Goal: Task Accomplishment & Management: Complete application form

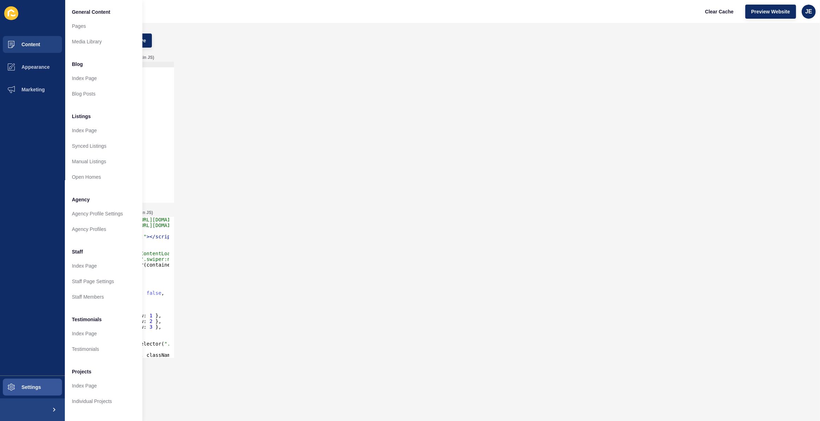
click at [252, 146] on div "Header JS (include <script>...</script> tags around plain JS) 1 ההההההההההההההה…" at bounding box center [421, 128] width 783 height 155
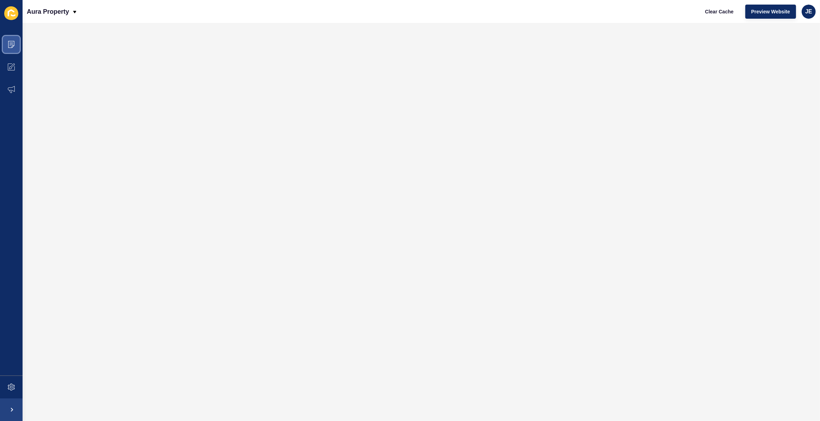
click at [6, 43] on span at bounding box center [11, 44] width 23 height 23
click at [16, 45] on span at bounding box center [11, 44] width 23 height 23
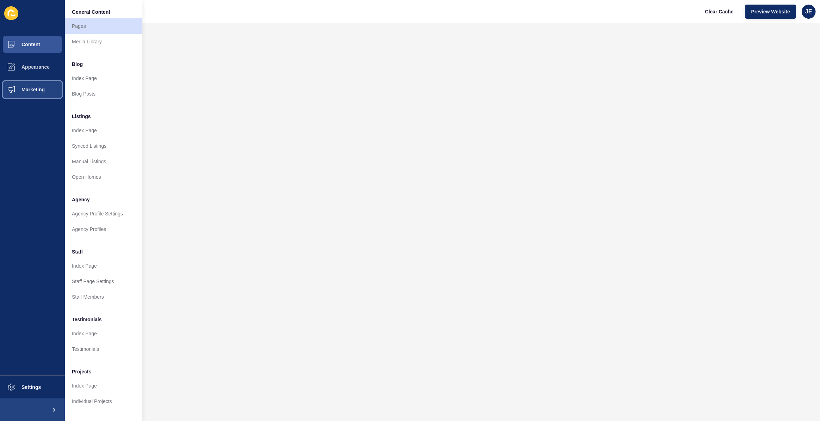
click at [42, 89] on span "Marketing" at bounding box center [22, 90] width 46 height 6
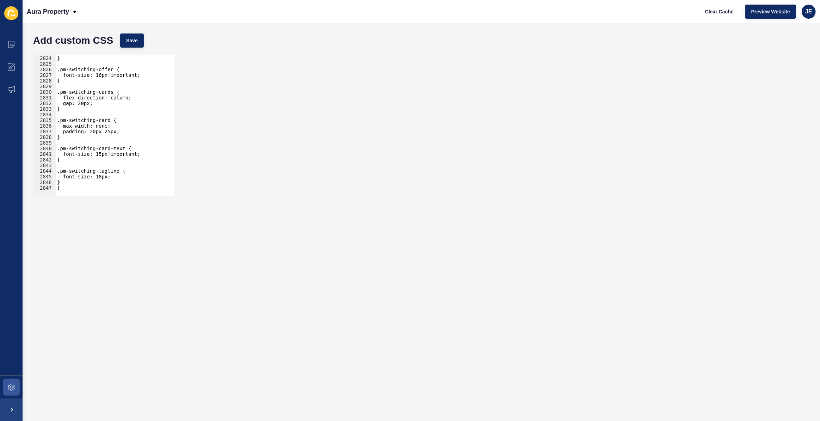
scroll to position [11411, 0]
type textarea "}"
click at [70, 186] on div "font-size: 16px!important; } .pm-switching-offer { font-size: 16px!important; }…" at bounding box center [195, 123] width 279 height 147
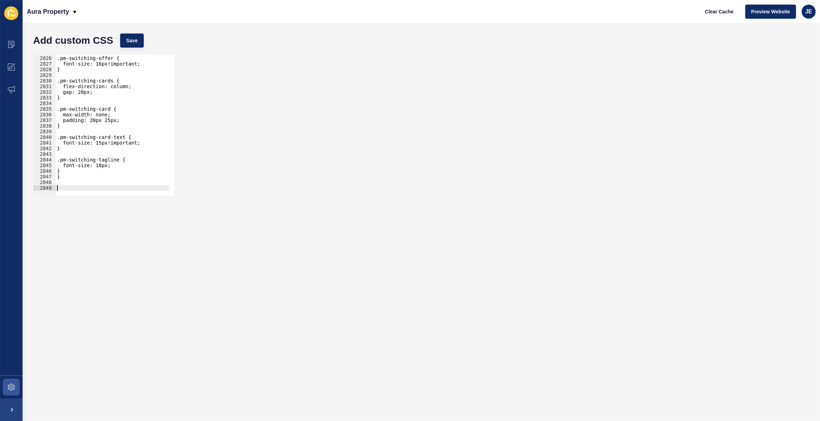
paste textarea "dsadsa"
type textarea "dsadsa"
paste textarea "}"
click at [137, 46] on button "Save" at bounding box center [132, 40] width 24 height 14
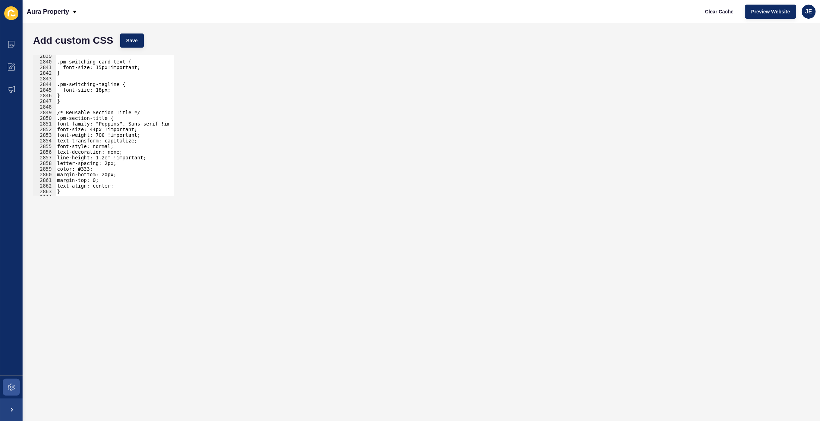
scroll to position [11019, 0]
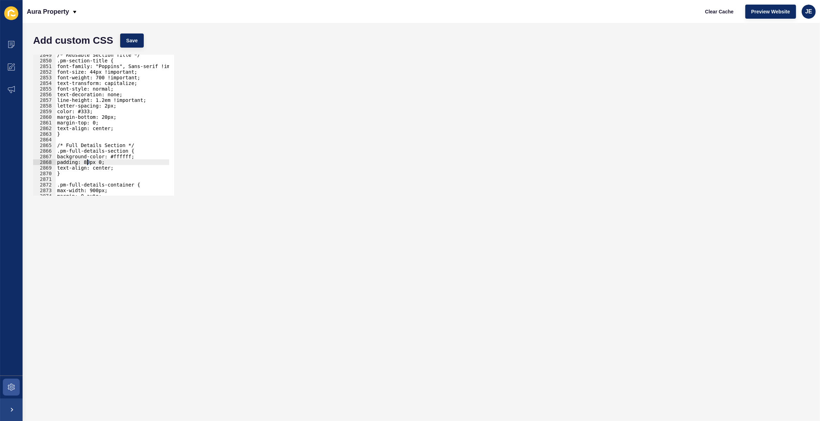
click at [87, 162] on div "/* Reusable Section Title */ .pm-section-title { font-family: "Poppins", Sans-s…" at bounding box center [195, 125] width 279 height 147
click at [131, 43] on span "Save" at bounding box center [132, 40] width 12 height 7
click at [89, 123] on div "/* Reusable Section Title */ .pm-section-title { font-family: "Poppins", Sans-s…" at bounding box center [195, 125] width 279 height 147
click at [98, 124] on div "/* Reusable Section Title */ .pm-section-title { font-family: "Poppins", Sans-s…" at bounding box center [195, 125] width 279 height 147
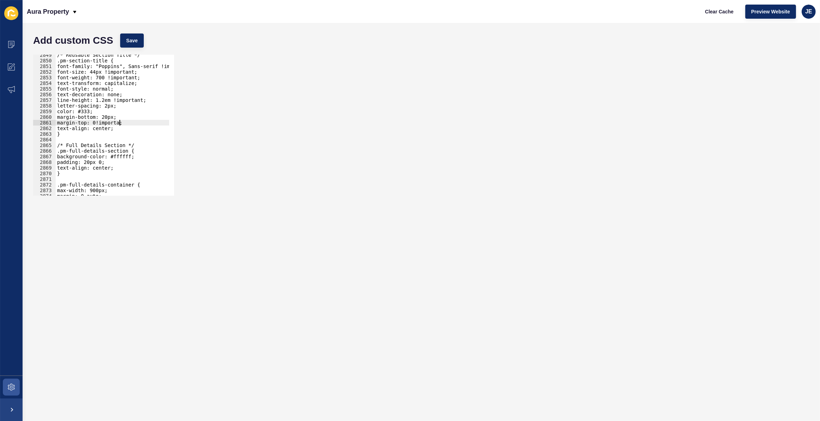
scroll to position [0, 4]
click at [98, 124] on div "/* Reusable Section Title */ .pm-section-title { font-family: "Poppins", Sans-s…" at bounding box center [195, 125] width 279 height 147
click at [94, 116] on div "/* Reusable Section Title */ .pm-section-title { font-family: "Poppins", Sans-s…" at bounding box center [195, 125] width 279 height 147
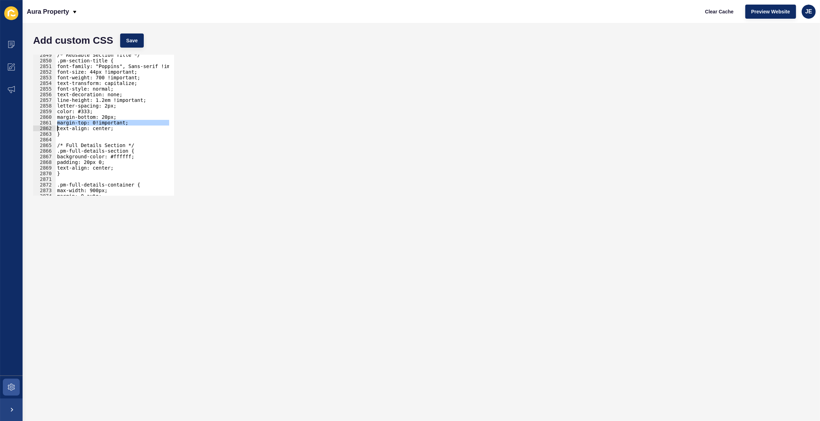
scroll to position [0, 4]
click at [94, 116] on div "/* Reusable Section Title */ .pm-section-title { font-family: "Poppins", Sans-s…" at bounding box center [195, 125] width 279 height 147
paste textarea
click at [88, 116] on div "/* Reusable Section Title */ .pm-section-title { font-family: "Poppins", Sans-s…" at bounding box center [195, 125] width 279 height 147
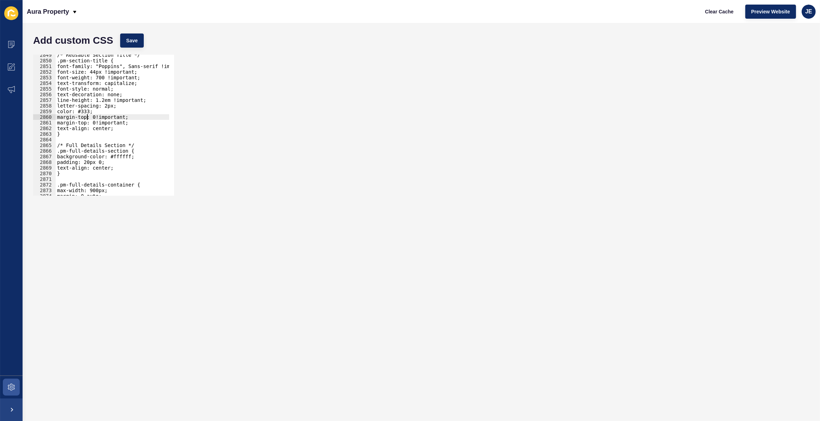
click at [88, 116] on div "/* Reusable Section Title */ .pm-section-title { font-family: "Poppins", Sans-s…" at bounding box center [195, 125] width 279 height 147
click at [133, 40] on span "Save" at bounding box center [132, 40] width 12 height 7
click at [87, 160] on div "/* Reusable Section Title */ .pm-section-title { font-family: "Poppins", Sans-s…" at bounding box center [195, 125] width 279 height 147
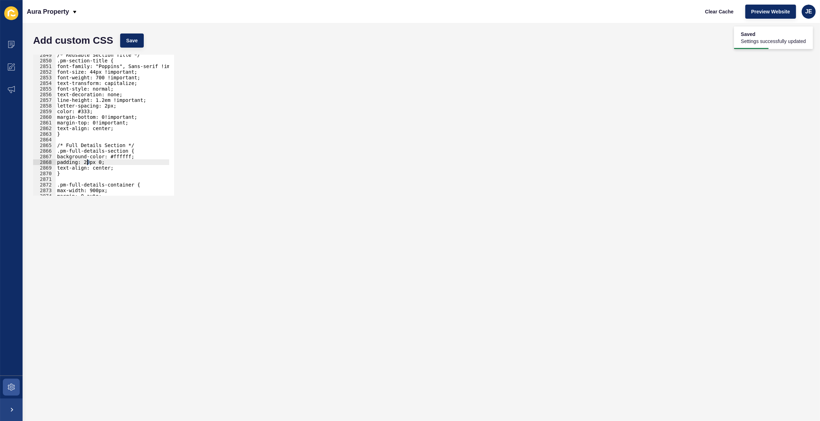
scroll to position [0, 2]
click at [135, 38] on span "Save" at bounding box center [132, 40] width 12 height 7
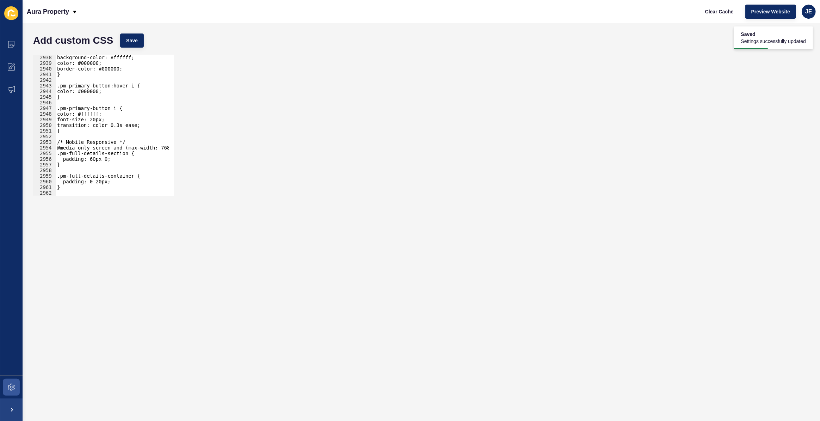
scroll to position [11388, 0]
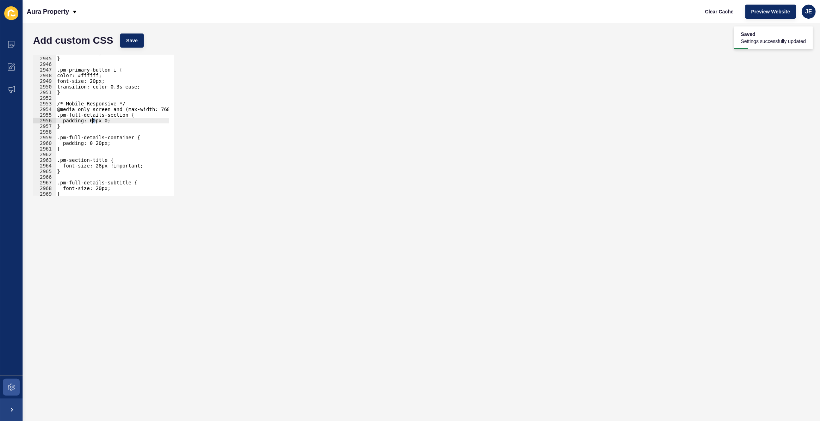
click at [92, 123] on div "color: #000000; } .pm-primary-button i { color: #ffffff; font-size: 20px; trans…" at bounding box center [195, 123] width 279 height 147
click at [128, 26] on div "Add custom CSS Save padding: 40px 0; 2944 2945 2946 2947 2948 2949 2950 2951 29…" at bounding box center [421, 222] width 797 height 398
click at [129, 38] on span "Save" at bounding box center [132, 40] width 12 height 7
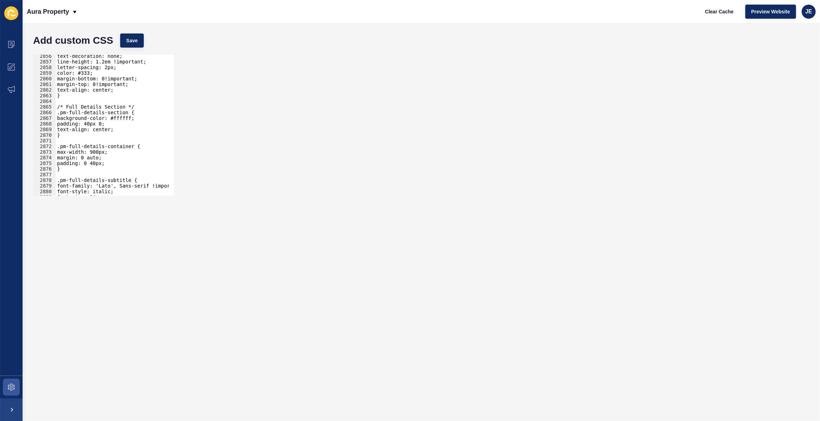
scroll to position [11032, 0]
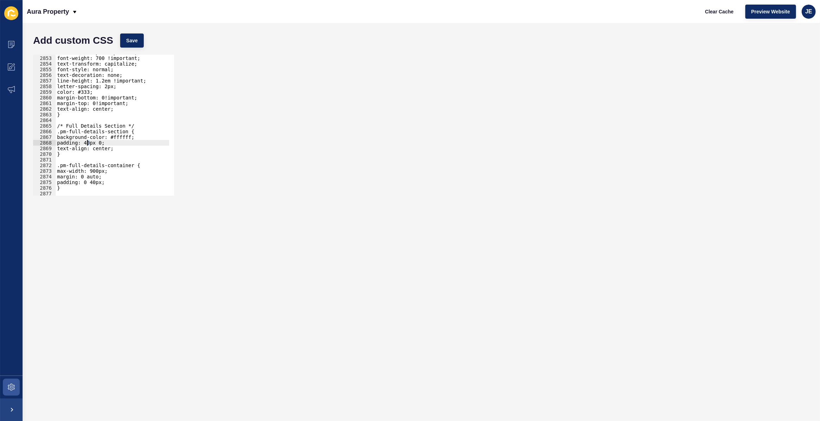
click at [87, 144] on div "font-size: 44px !important; font-weight: 700 !important; text-transform: capita…" at bounding box center [195, 123] width 279 height 147
click at [130, 41] on span "Save" at bounding box center [132, 40] width 12 height 7
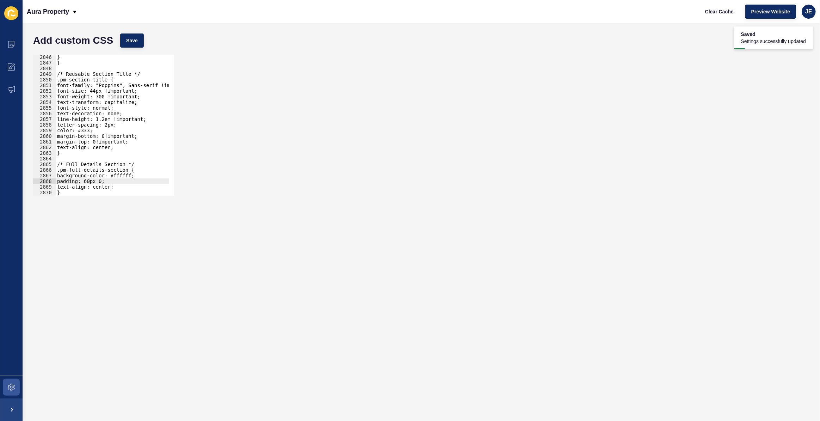
scroll to position [11006, 0]
click at [97, 99] on div "} } /* Reusable Section Title */ .pm-section-title { font-family: "Poppins", Sa…" at bounding box center [195, 127] width 279 height 147
click at [136, 46] on button "Save" at bounding box center [132, 40] width 24 height 14
drag, startPoint x: 103, startPoint y: 136, endPoint x: 107, endPoint y: 136, distance: 3.9
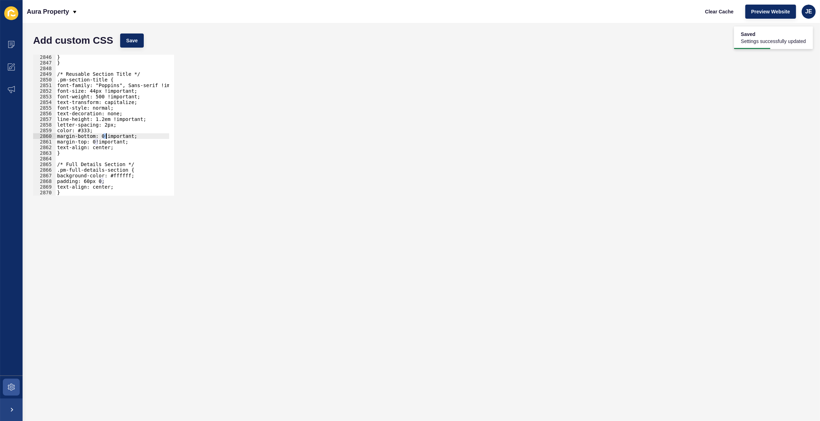
click at [107, 136] on div "} } /* Reusable Section Title */ .pm-section-title { font-family: "Poppins", Sa…" at bounding box center [195, 127] width 279 height 147
click at [137, 42] on span "Save" at bounding box center [132, 40] width 12 height 7
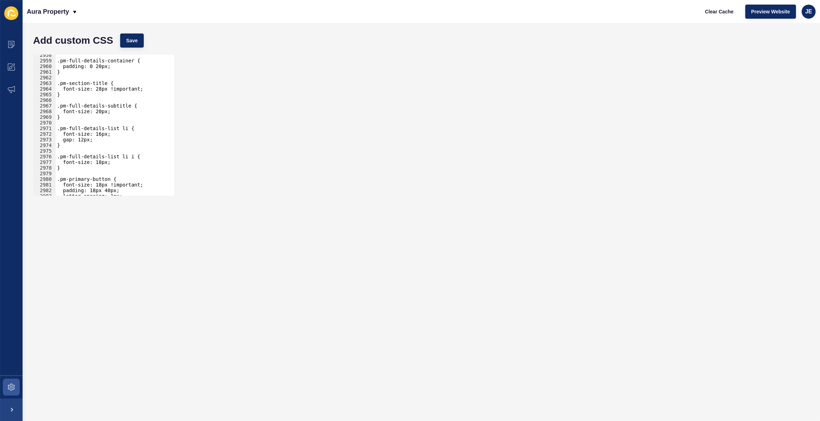
scroll to position [11411, 0]
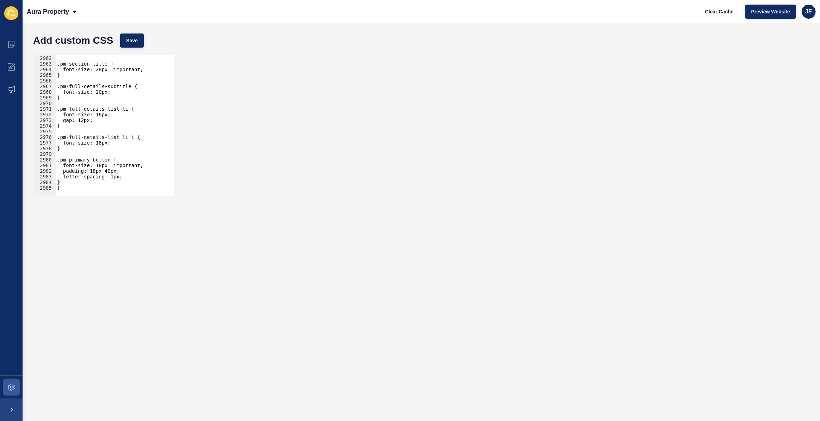
type textarea "}"
click at [75, 188] on div "} .pm-section-title { font-size: 28px !important; } .pm-full-details-subtitle {…" at bounding box center [195, 123] width 279 height 147
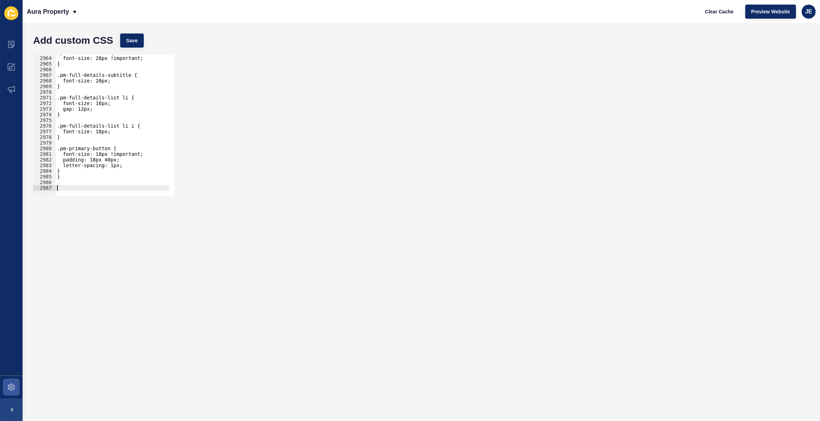
paste textarea "}"
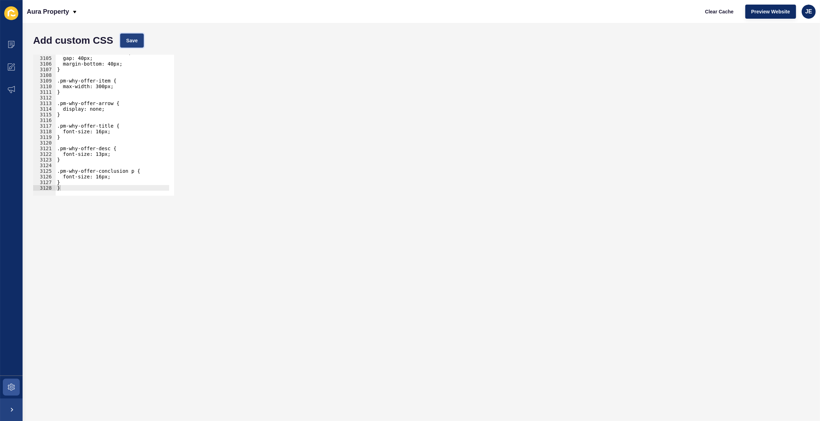
click at [129, 41] on span "Save" at bounding box center [132, 40] width 12 height 7
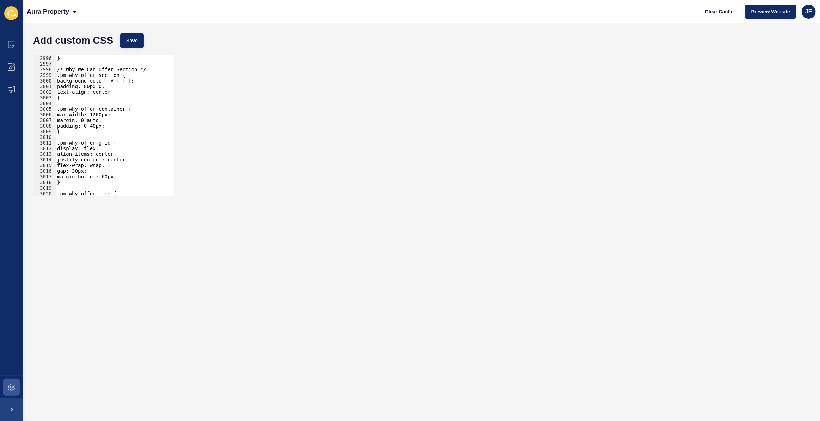
scroll to position [11030, 0]
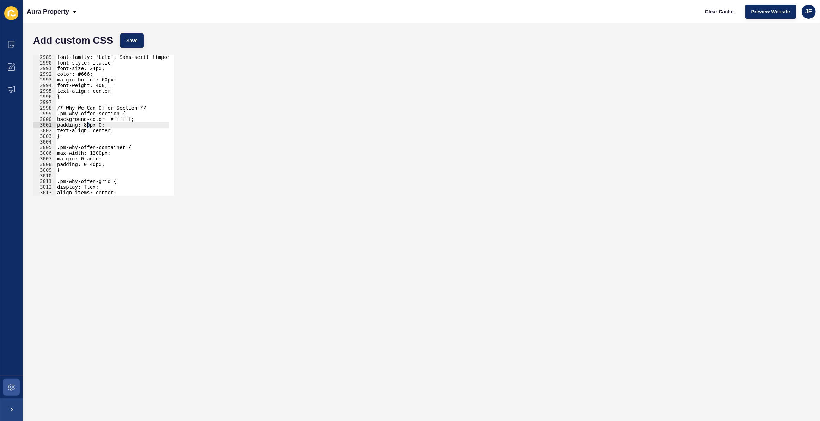
click at [87, 125] on div "font-family: 'Lato', Sans-serif !important; font-style: italic; font-size: 24px…" at bounding box center [195, 127] width 279 height 147
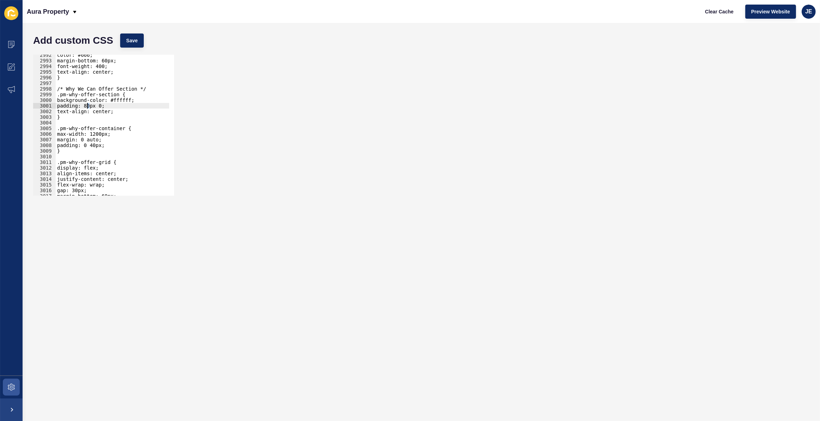
scroll to position [11056, 0]
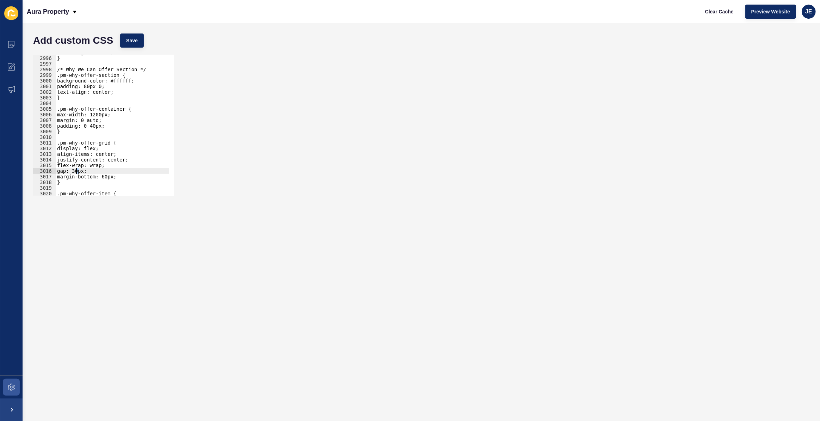
click at [77, 171] on div "text-align: center; } /* Why We Can Offer Section */ .pm-why-offer-section { ba…" at bounding box center [195, 123] width 279 height 147
click at [104, 178] on div "text-align: center; } /* Why We Can Offer Section */ .pm-why-offer-section { ba…" at bounding box center [195, 123] width 279 height 147
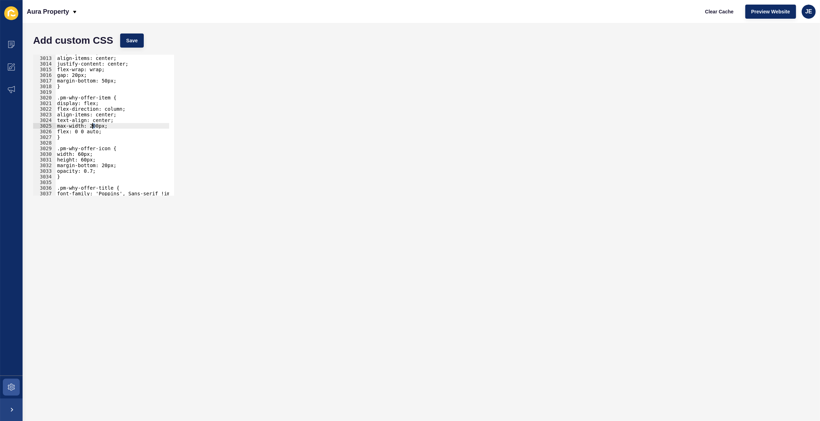
click at [92, 128] on div "display: flex; align-items: center; justify-content: center; flex-wrap: wrap; g…" at bounding box center [195, 123] width 279 height 147
type textarea "max-width: 300px;"
click at [129, 45] on button "Save" at bounding box center [132, 40] width 24 height 14
click at [116, 142] on div "display: flex; align-items: center; justify-content: center; flex-wrap: wrap; g…" at bounding box center [195, 123] width 279 height 147
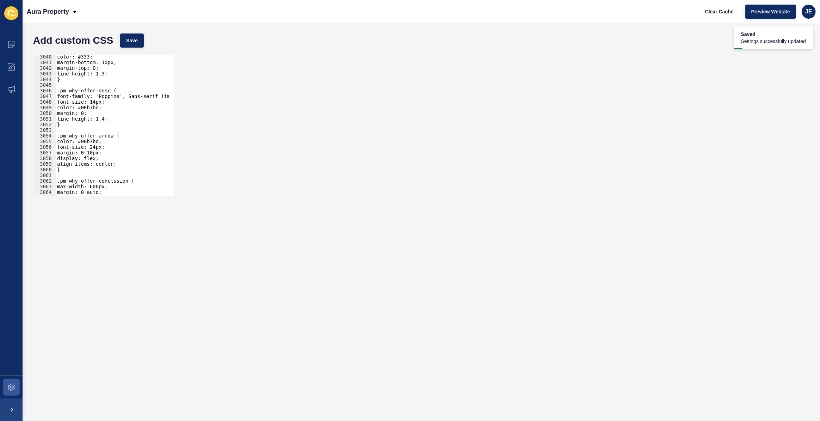
scroll to position [11219, 0]
drag, startPoint x: 97, startPoint y: 148, endPoint x: 93, endPoint y: 148, distance: 4.2
click at [93, 148] on div "color: #333; margin-bottom: 10px; margin-top: 0; line-height: 1.3; } .pm-why-of…" at bounding box center [195, 127] width 279 height 147
click at [134, 42] on span "Save" at bounding box center [132, 40] width 12 height 7
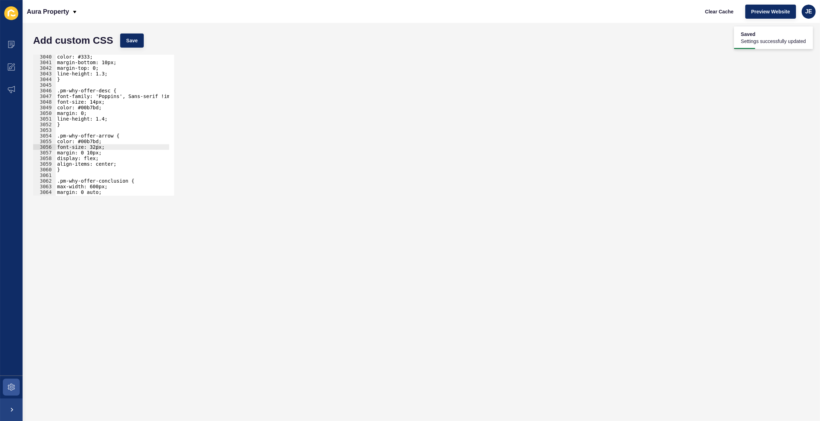
click at [96, 148] on div "color: #333; margin-bottom: 10px; margin-top: 0; line-height: 1.3; } .pm-why-of…" at bounding box center [195, 127] width 279 height 147
click at [134, 43] on span "Save" at bounding box center [132, 40] width 12 height 7
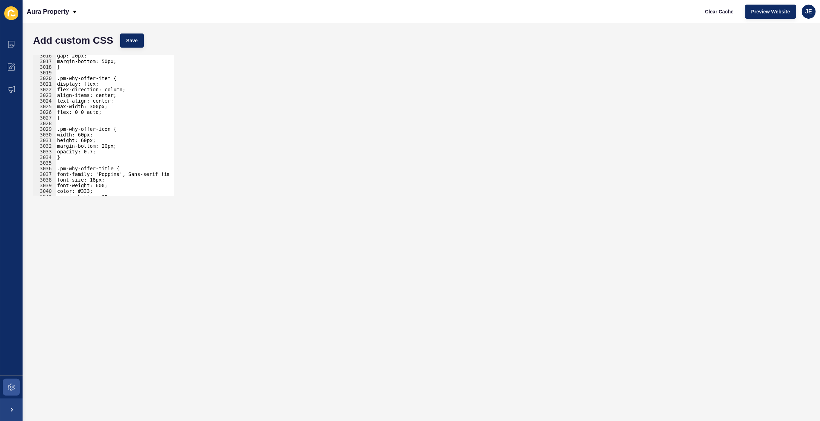
scroll to position [11119, 0]
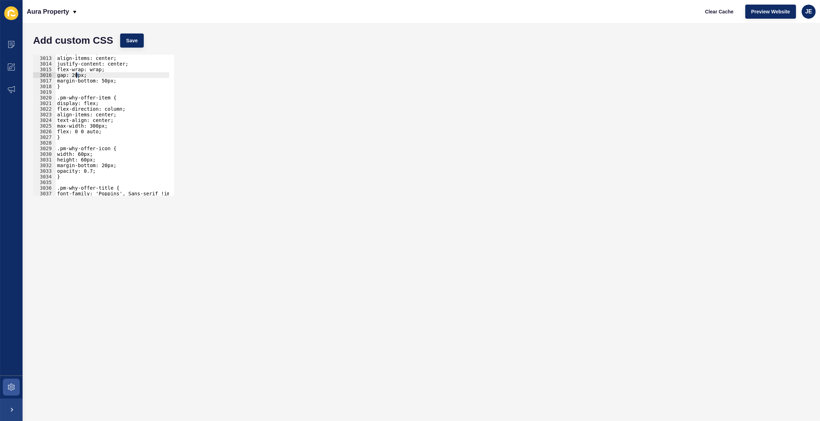
click at [76, 74] on div "display: flex; align-items: center; justify-content: center; flex-wrap: wrap; g…" at bounding box center [195, 123] width 279 height 147
click at [140, 45] on button "Save" at bounding box center [132, 40] width 24 height 14
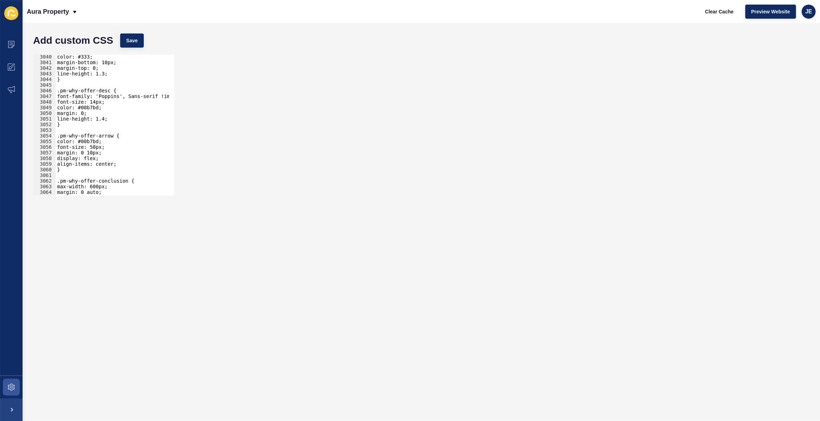
scroll to position [11219, 0]
type textarea "color: #00b7bd;"
click at [84, 106] on div "color: #333; margin-bottom: 10px; margin-top: 0; line-height: 1.3; } .pm-why-of…" at bounding box center [195, 127] width 279 height 147
drag, startPoint x: 108, startPoint y: 109, endPoint x: 51, endPoint y: 107, distance: 56.4
click at [51, 107] on div "color: #00b7bd; 3040 3041 3042 3043 3044 3045 3046 3047 3048 3049 3050 3051 305…" at bounding box center [103, 125] width 141 height 141
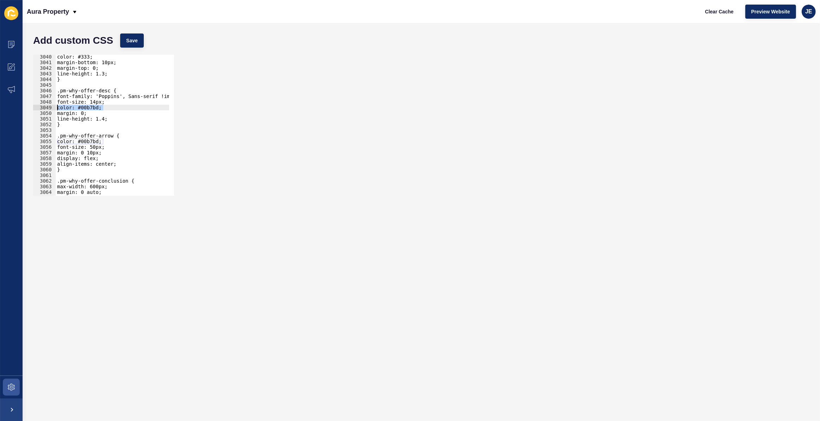
scroll to position [0, 0]
click at [97, 102] on div "color: #333; margin-bottom: 10px; margin-top: 0; line-height: 1.3; } .pm-why-of…" at bounding box center [195, 127] width 279 height 147
click at [130, 44] on span "Save" at bounding box center [132, 40] width 12 height 7
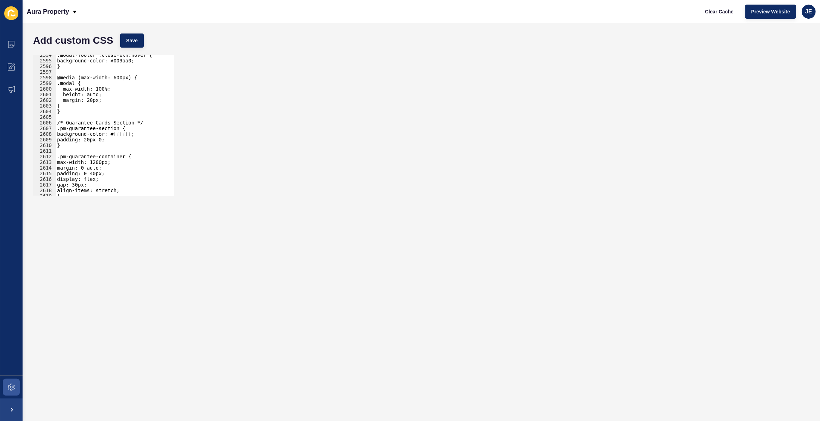
scroll to position [9577, 0]
type textarea ".pm-guarantee-section {"
click at [133, 127] on div ".modal-footer .close-btn:hover { background-color: #009aa0; } @media (max-width…" at bounding box center [195, 125] width 279 height 147
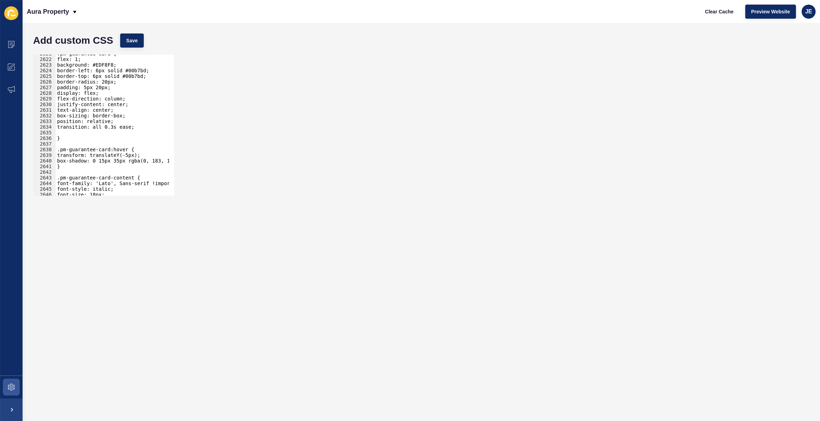
scroll to position [9690, 0]
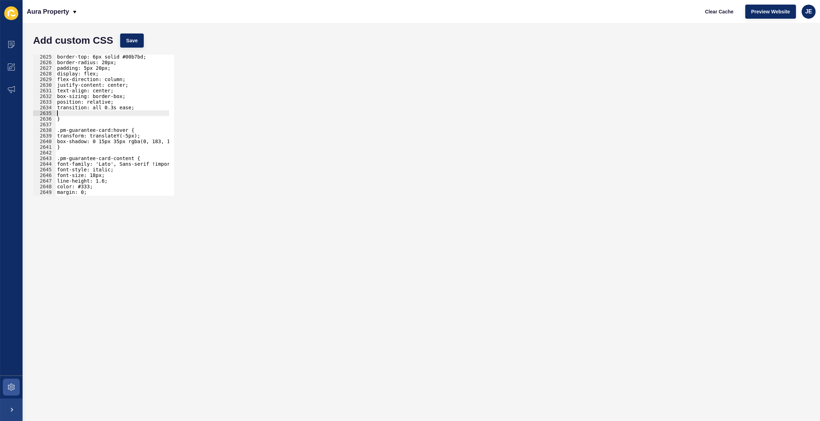
click at [90, 113] on div "border-top: 6px solid #00b7bd; border-radius: 20px; padding: 5px 20px; display:…" at bounding box center [195, 127] width 279 height 147
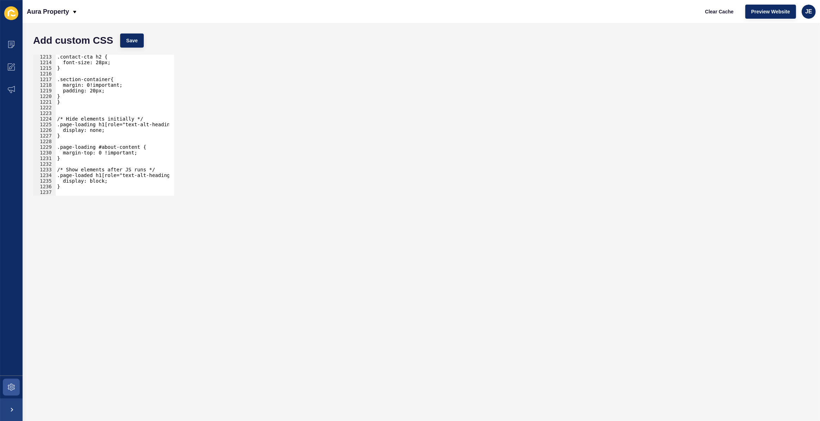
scroll to position [4478, 0]
click at [116, 124] on div ".contact-cta h2 { font-size: 28px; } .section-container{ margin: 0!important; p…" at bounding box center [195, 127] width 279 height 147
click at [118, 122] on div ".contact-cta h2 { font-size: 28px; } .section-container{ margin: 0!important; p…" at bounding box center [195, 127] width 279 height 147
click at [119, 118] on div ".contact-cta h2 { font-size: 28px; } .section-container{ margin: 0!important; p…" at bounding box center [195, 127] width 279 height 147
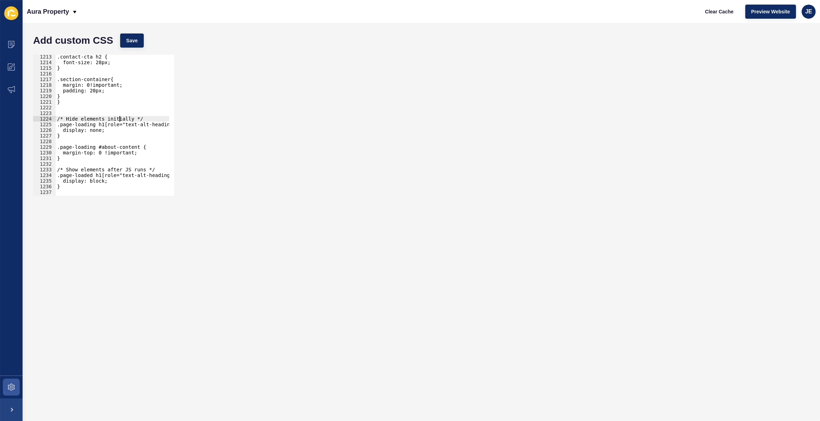
click at [119, 118] on div ".contact-cta h2 { font-size: 28px; } .section-container{ margin: 0!important; p…" at bounding box center [195, 127] width 279 height 147
click at [107, 171] on div ".contact-cta h2 { font-size: 28px; } .section-container{ margin: 0!important; p…" at bounding box center [195, 127] width 279 height 147
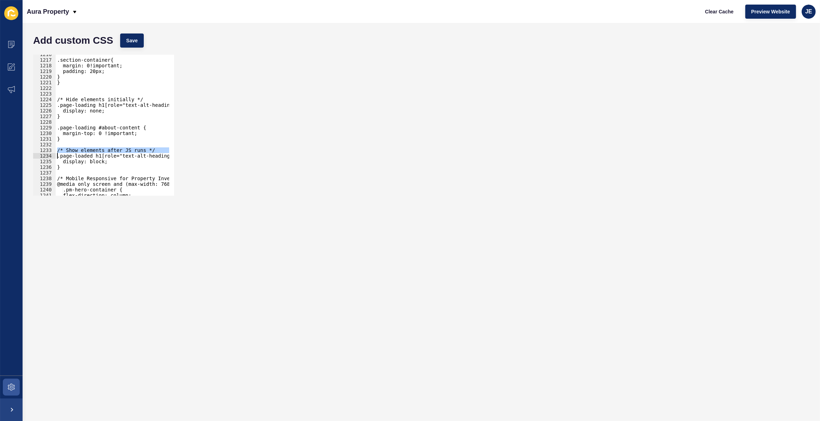
scroll to position [4528, 0]
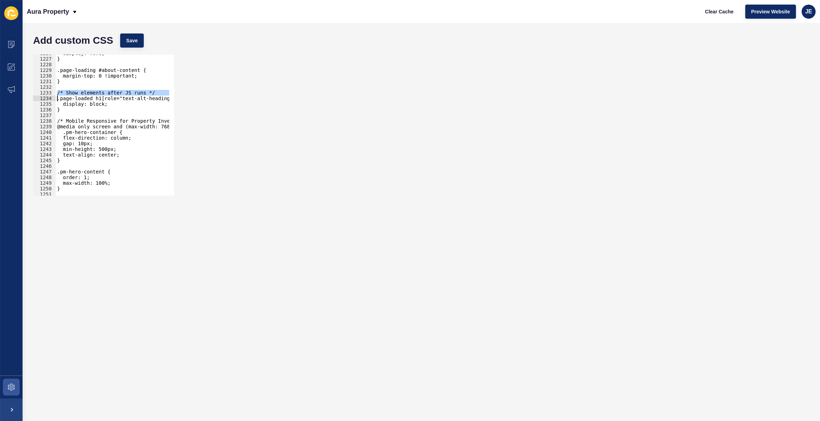
click at [118, 120] on div "display: none; } .page-loading #about-content { margin-top: 0 !important; } /* …" at bounding box center [195, 123] width 279 height 147
type textarea "/* Mobile Responsive for Property Investments */ @media only screen and (max-wi…"
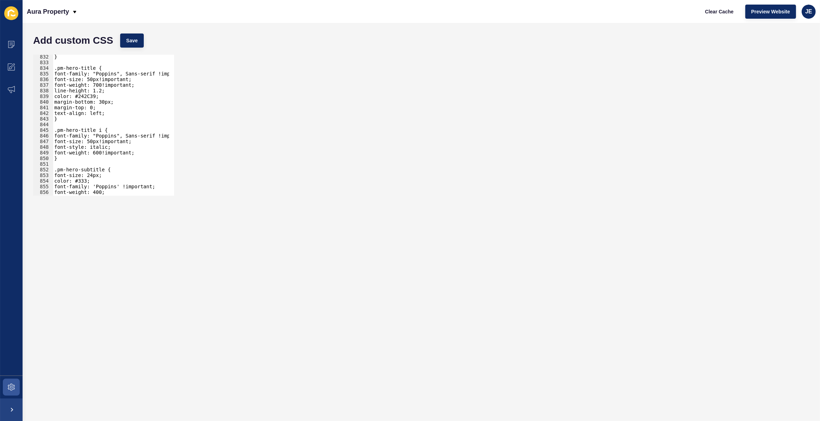
scroll to position [3070, 0]
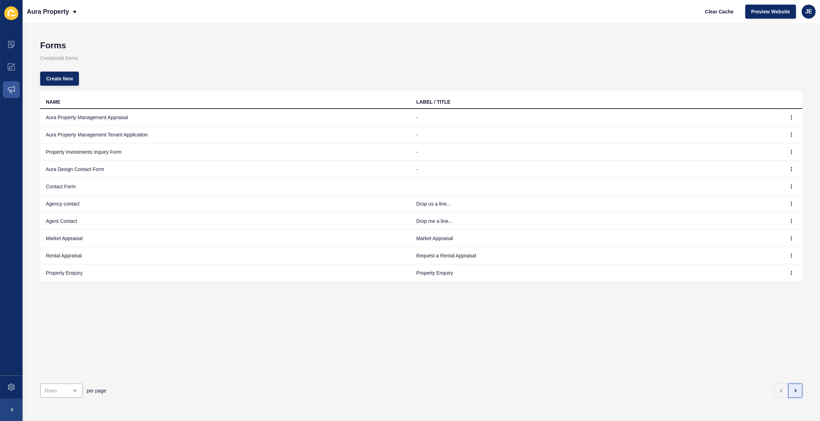
click at [796, 383] on button "button" at bounding box center [795, 390] width 14 height 14
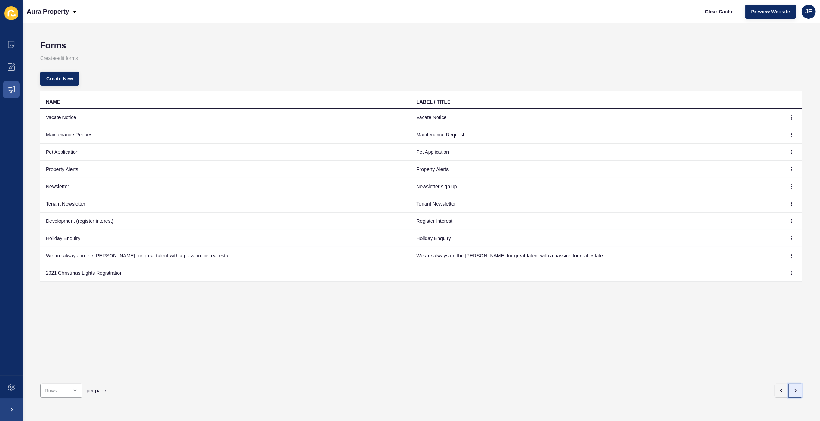
click at [796, 383] on button "button" at bounding box center [795, 390] width 14 height 14
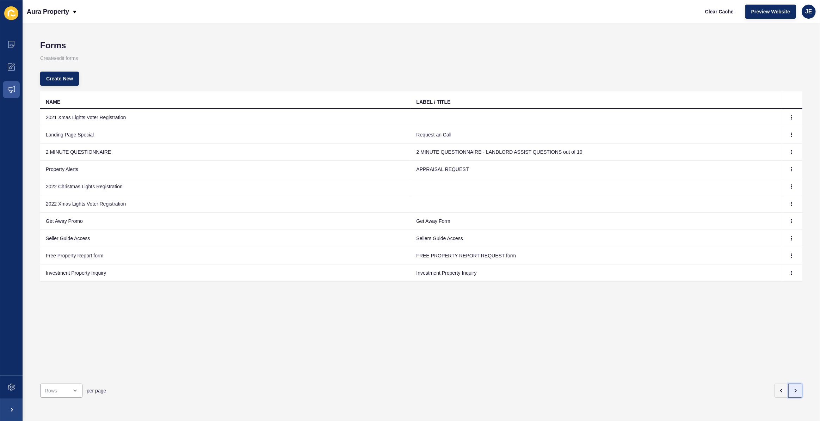
click at [796, 383] on button "button" at bounding box center [795, 390] width 14 height 14
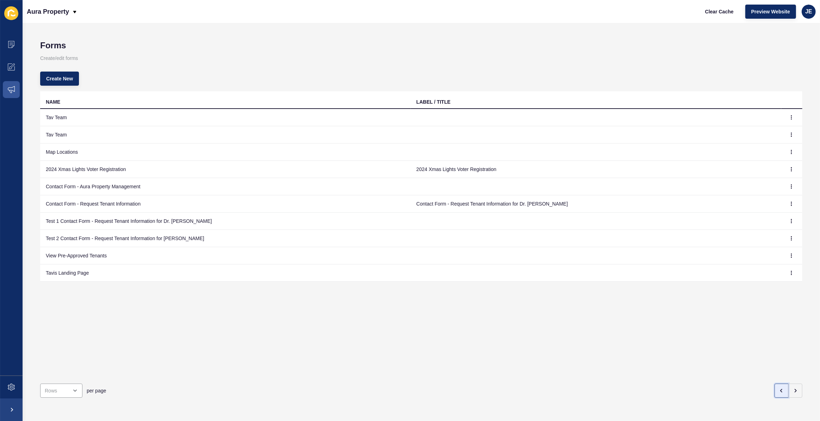
click at [781, 383] on button "button" at bounding box center [782, 390] width 14 height 14
click at [780, 383] on button "button" at bounding box center [782, 390] width 14 height 14
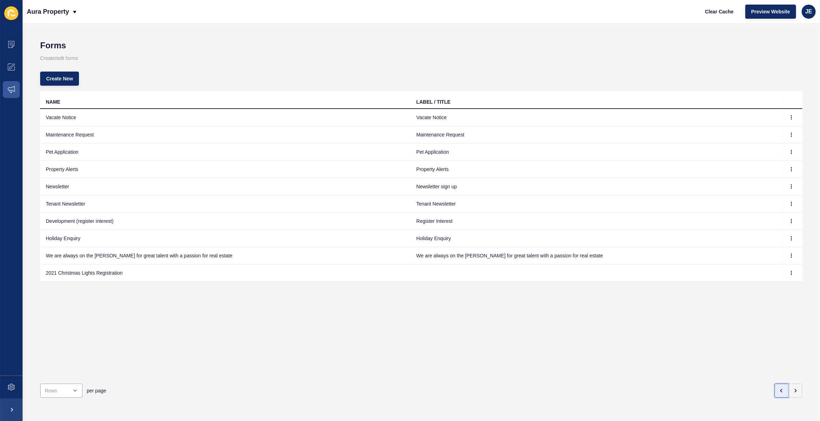
click at [780, 383] on button "button" at bounding box center [782, 390] width 14 height 14
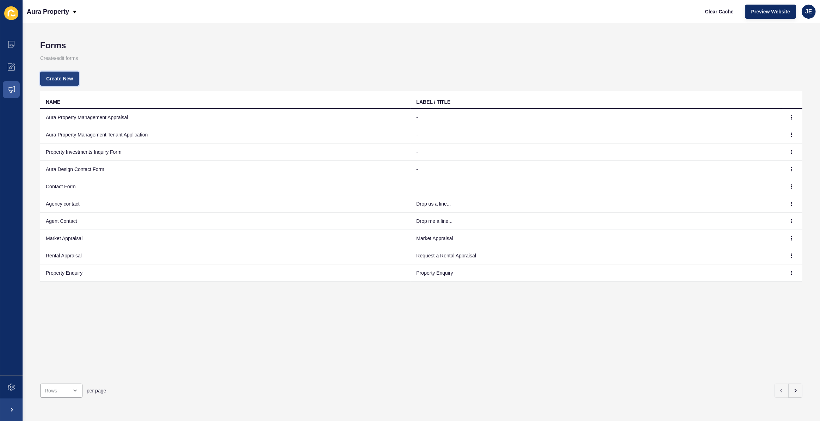
click at [52, 78] on span "Create New" at bounding box center [59, 78] width 27 height 7
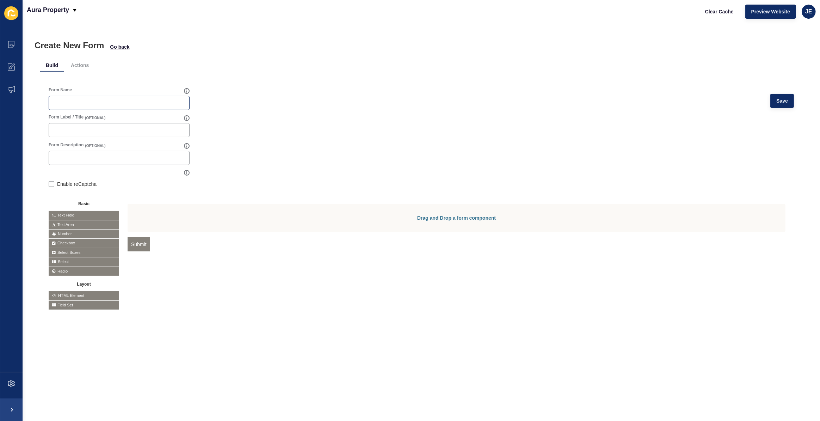
click at [126, 107] on div at bounding box center [119, 103] width 141 height 14
type input "L"
type input "Free Leasing Review Form"
click at [349, 100] on div "Form Name Free Leasing Review Form Save" at bounding box center [421, 100] width 745 height 27
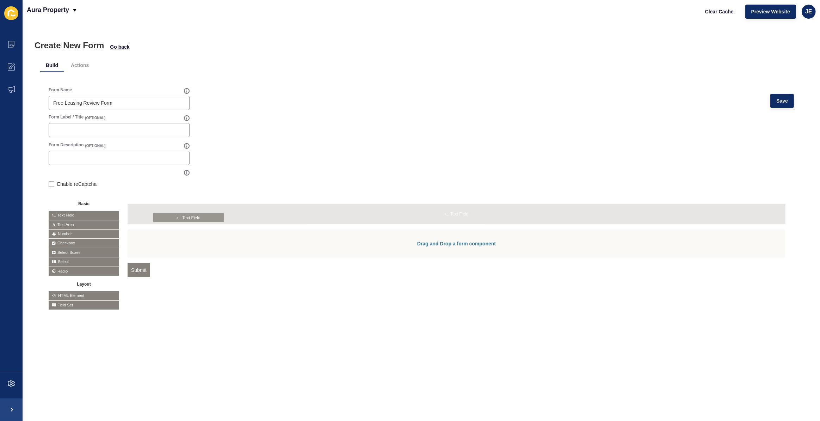
drag, startPoint x: 90, startPoint y: 213, endPoint x: 195, endPoint y: 215, distance: 105.0
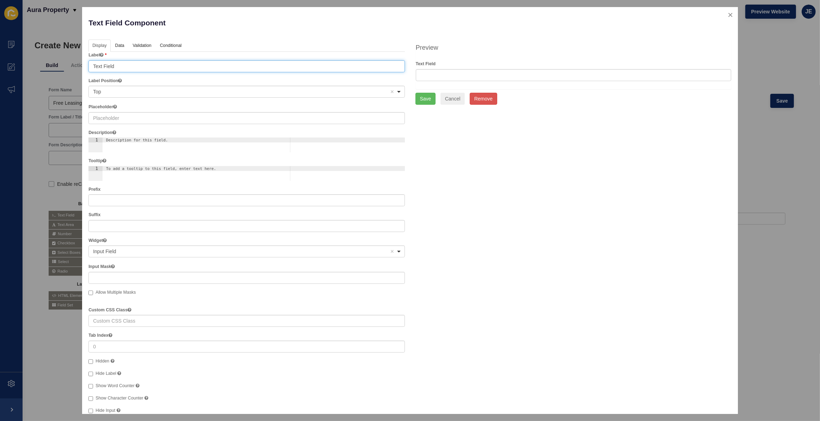
drag, startPoint x: 131, startPoint y: 63, endPoint x: 80, endPoint y: 63, distance: 51.1
click at [80, 63] on div "Text Field Component Help Display Data Validation API Conditional Logic Layout …" at bounding box center [410, 210] width 820 height 421
type input "First Name"
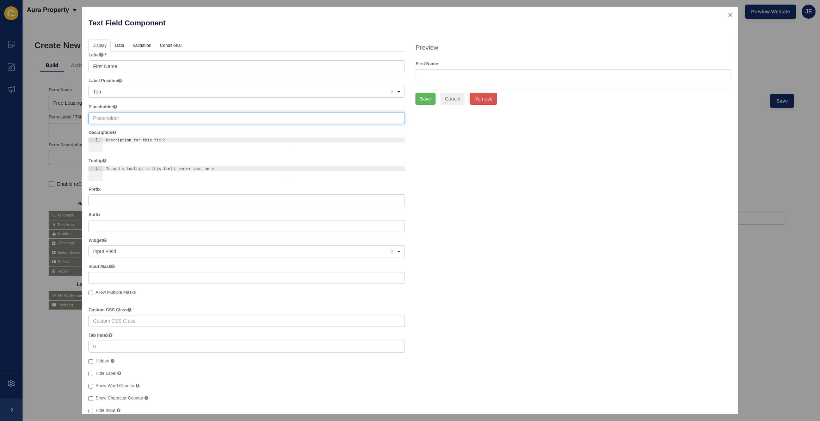
click at [127, 115] on input "text" at bounding box center [246, 118] width 316 height 12
paste input "First Name"
type input "First Name"
click at [145, 45] on link "Validation" at bounding box center [142, 45] width 26 height 13
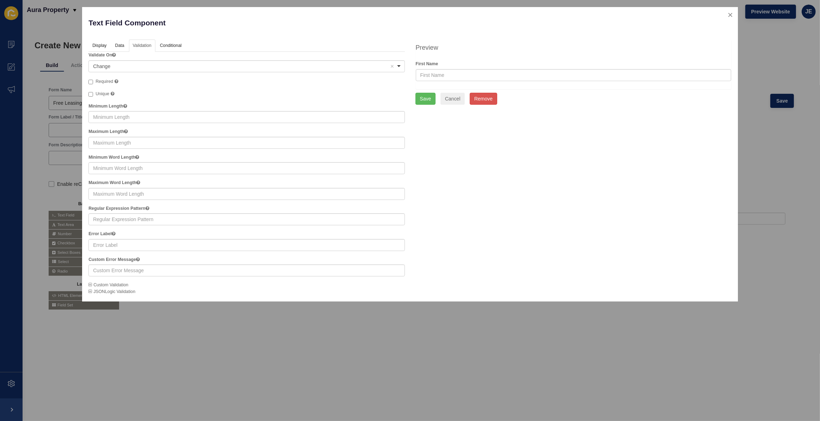
click at [105, 77] on div "Validate On <span>Change</span> Change Remove item Change Blur Required Unique …" at bounding box center [246, 173] width 316 height 243
click at [106, 80] on span "Required" at bounding box center [105, 81] width 18 height 5
click at [93, 80] on input "Required" at bounding box center [90, 82] width 5 height 5
checkbox input "true"
click at [428, 99] on button "Save" at bounding box center [425, 99] width 20 height 12
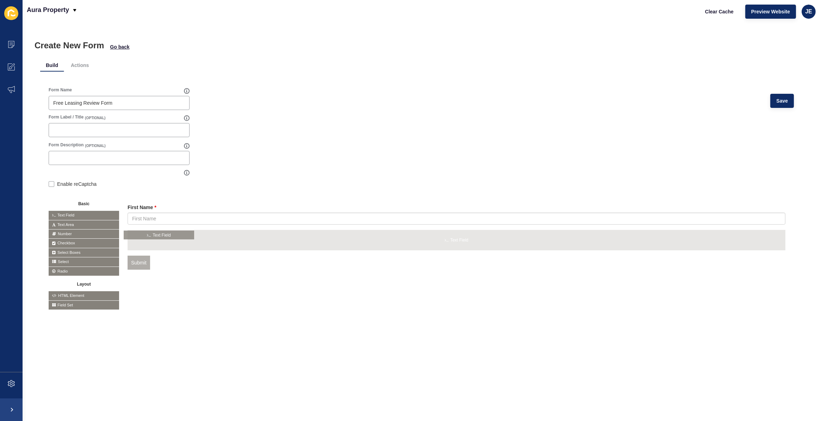
drag, startPoint x: 98, startPoint y: 215, endPoint x: 173, endPoint y: 235, distance: 78.0
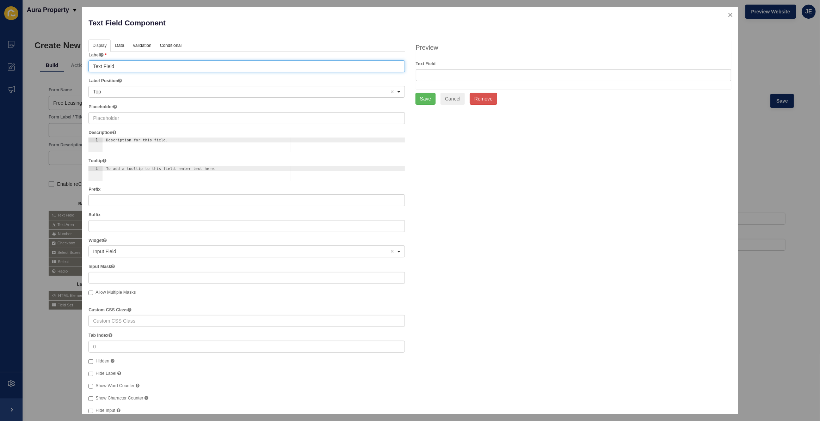
click at [118, 65] on input "Text Field" at bounding box center [246, 66] width 316 height 12
type input "Last Name"
click at [136, 42] on link "Validation" at bounding box center [142, 45] width 26 height 13
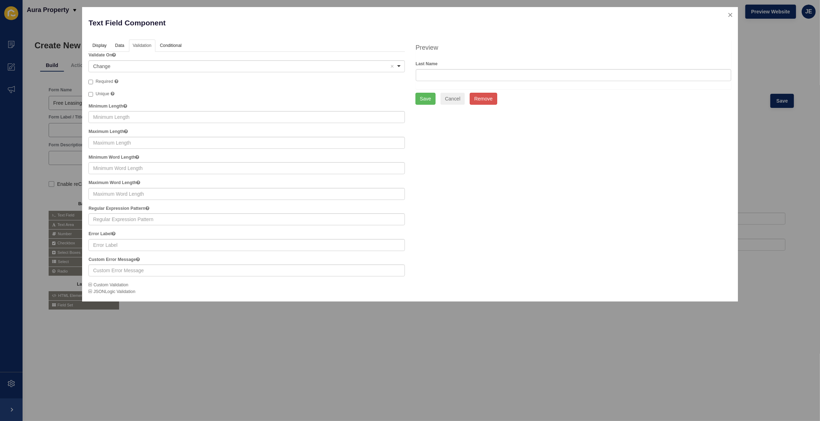
click at [106, 79] on span "Required" at bounding box center [105, 81] width 18 height 5
click at [93, 80] on input "Required" at bounding box center [90, 82] width 5 height 5
checkbox input "true"
click at [105, 48] on link "Display" at bounding box center [98, 45] width 21 height 13
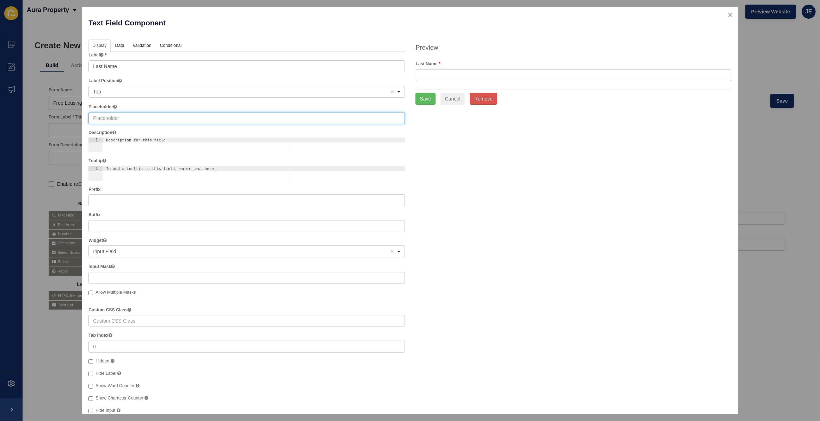
click at [124, 113] on input "text" at bounding box center [246, 118] width 316 height 12
paste input "Last Name"
type input "Last Name"
click at [423, 97] on button "Save" at bounding box center [425, 99] width 20 height 12
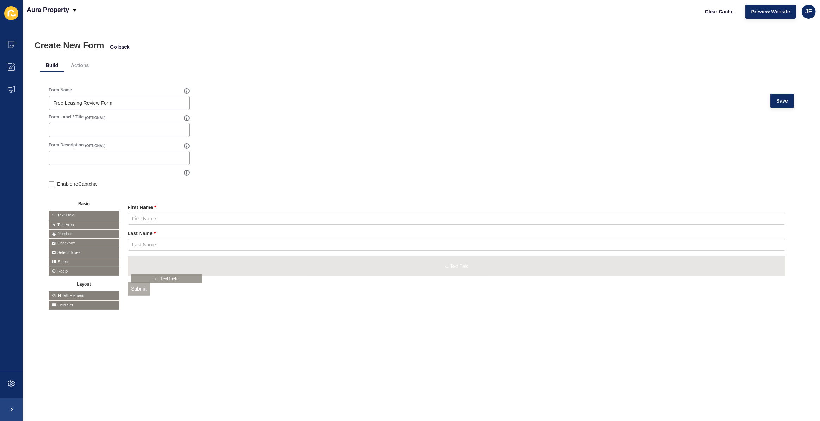
drag, startPoint x: 74, startPoint y: 215, endPoint x: 157, endPoint y: 278, distance: 104.6
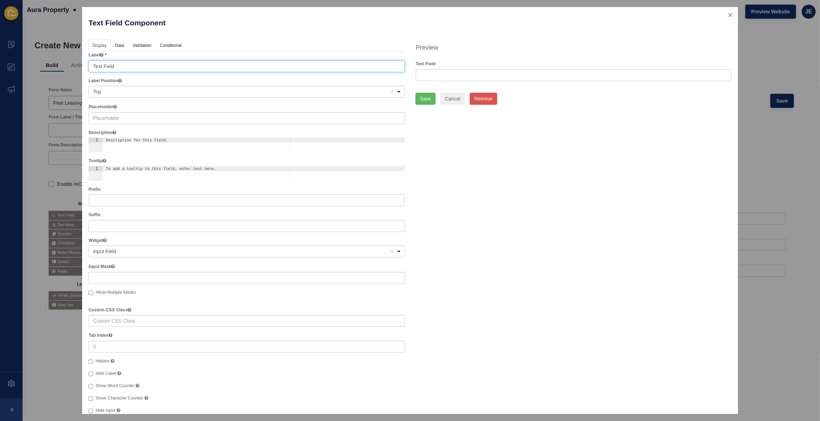
click at [127, 63] on input "Text Field" at bounding box center [246, 66] width 316 height 12
type input "Email"
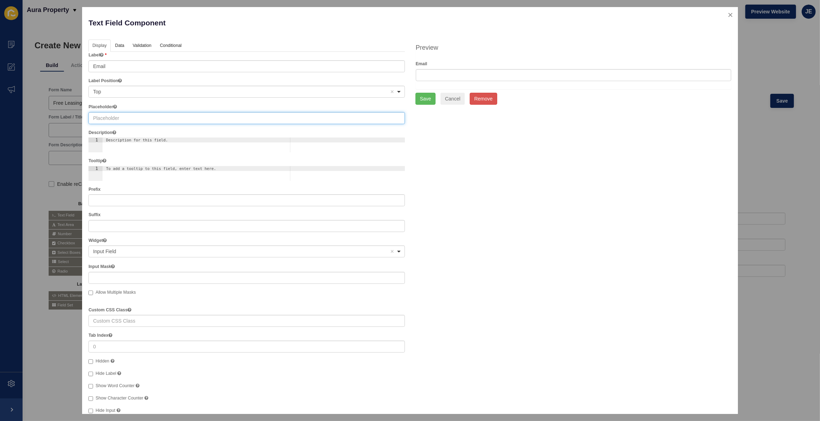
click at [124, 123] on input "text" at bounding box center [246, 118] width 316 height 12
type input "Email Address"
click at [432, 97] on button "Save" at bounding box center [425, 99] width 20 height 12
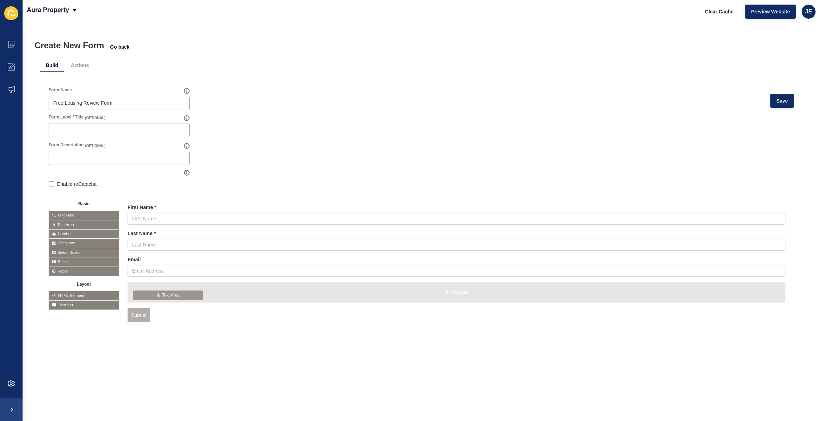
drag, startPoint x: 79, startPoint y: 222, endPoint x: 164, endPoint y: 292, distance: 110.1
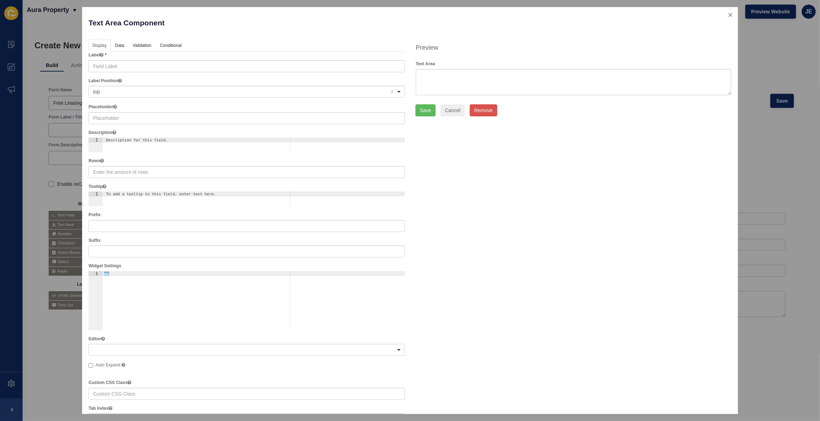
type input "Text Area"
type input "3"
checkbox input "false"
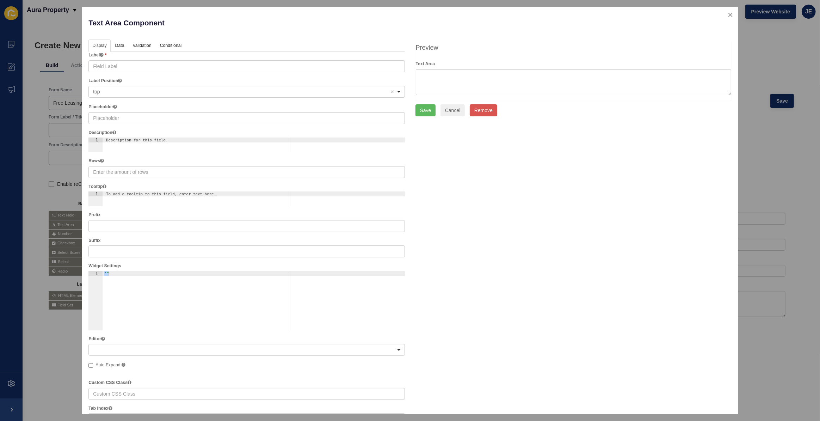
checkbox input "false"
checkbox input "true"
checkbox input "false"
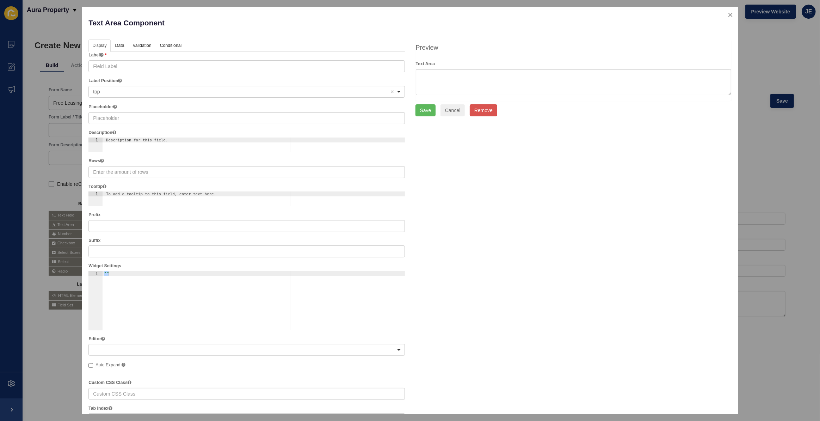
checkbox input "true"
checkbox input "false"
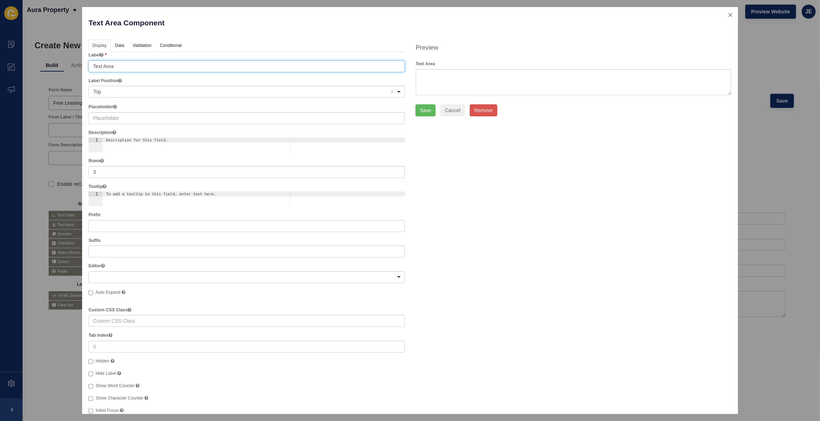
drag, startPoint x: 124, startPoint y: 66, endPoint x: -7, endPoint y: 60, distance: 131.2
click at [0, 60] on html "Content Appearance Marketing Settings Aura Property Clear Cache Preview Website…" at bounding box center [410, 210] width 820 height 421
type input "Message"
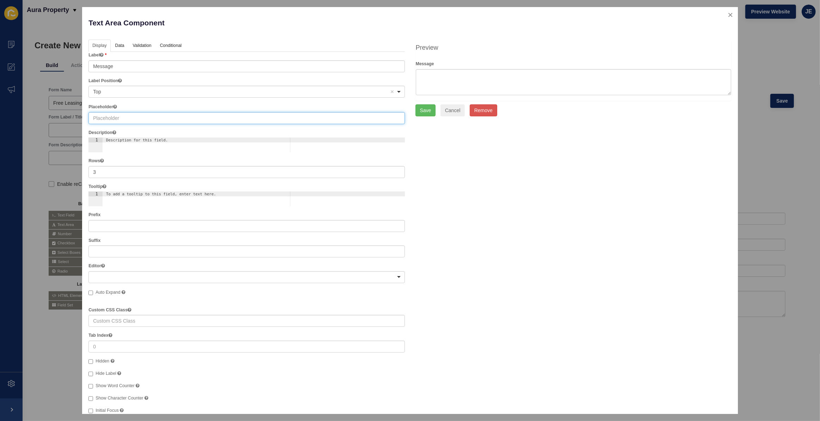
click at [115, 118] on input "text" at bounding box center [246, 118] width 316 height 12
type input "Your Message"
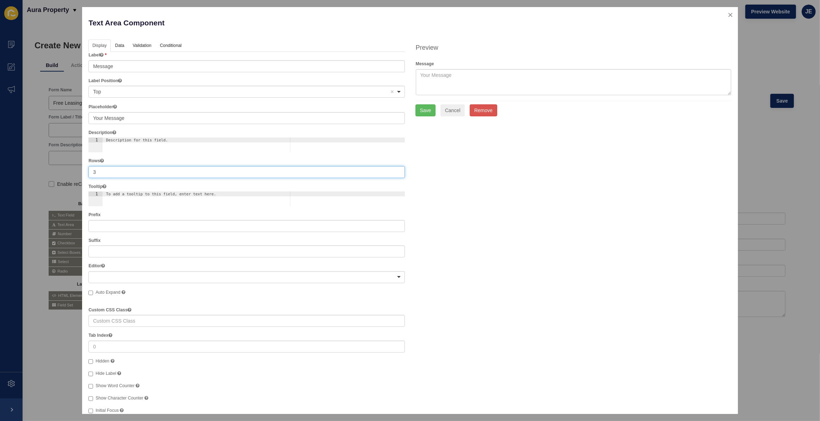
drag, startPoint x: 179, startPoint y: 176, endPoint x: 45, endPoint y: 156, distance: 135.4
click at [45, 156] on div "Text Area Component Help Display Data Validation API Conditional Logic Layout L…" at bounding box center [410, 210] width 820 height 421
type input "1"
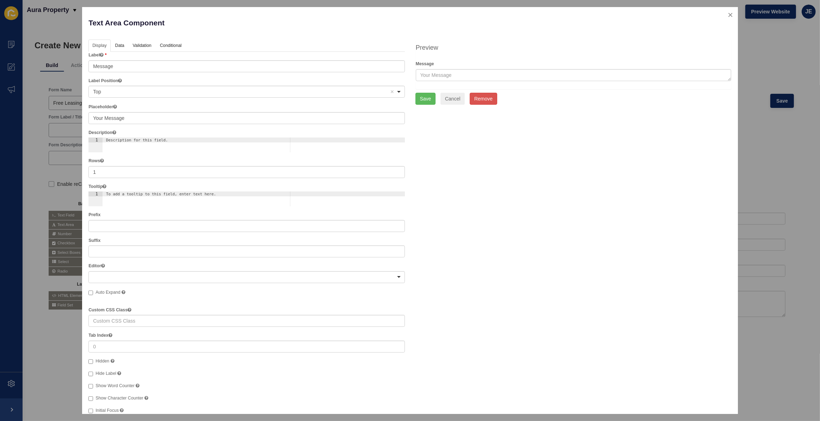
click at [527, 189] on div "Display Data Validation API Conditional Logic Layout Label Message Label Positi…" at bounding box center [410, 253] width 654 height 429
click at [419, 94] on button "Save" at bounding box center [425, 99] width 20 height 12
click at [419, 94] on div "Form Name Free Leasing Review Form Save" at bounding box center [421, 100] width 745 height 27
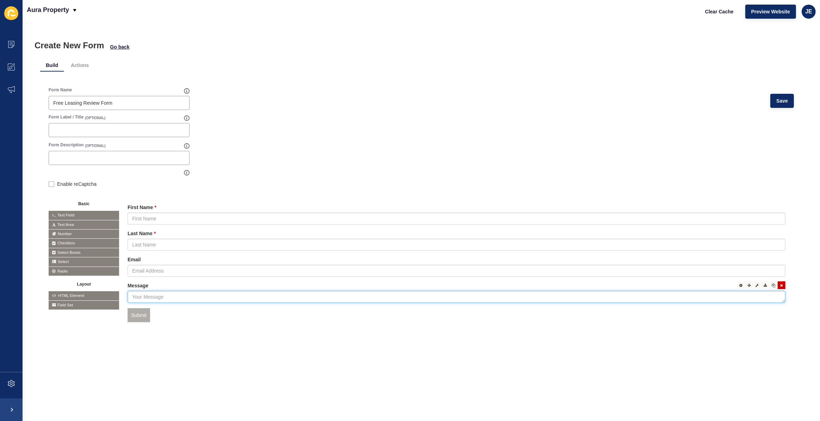
click at [155, 299] on textarea at bounding box center [457, 297] width 658 height 12
click at [740, 310] on icon at bounding box center [741, 311] width 3 height 4
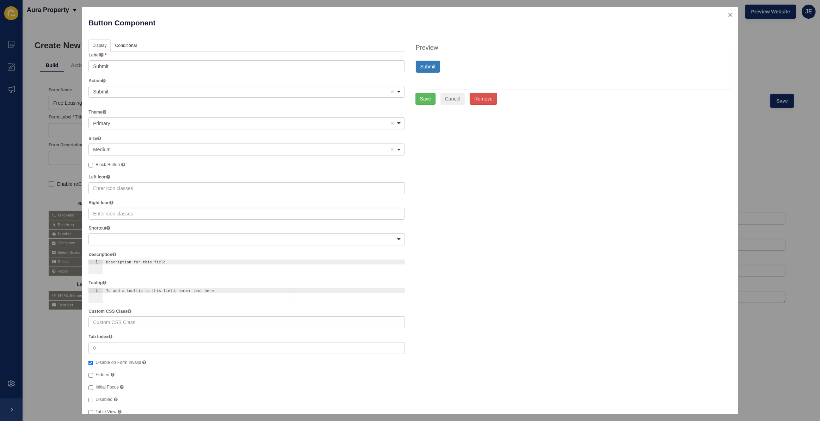
click at [761, 262] on div at bounding box center [407, 210] width 815 height 421
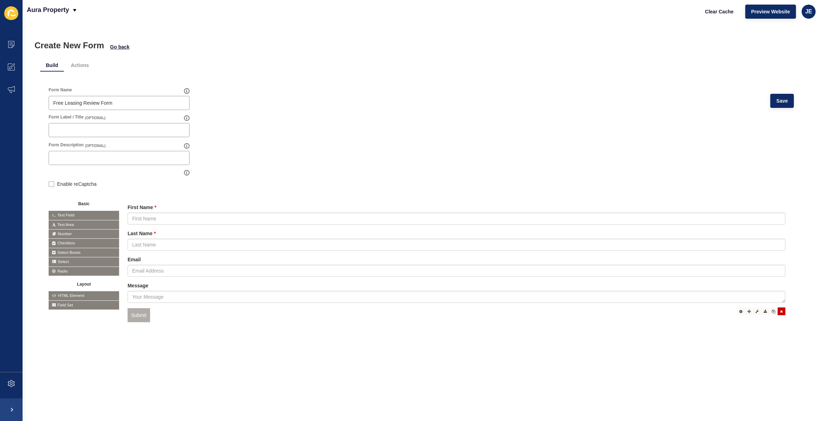
click at [780, 311] on icon at bounding box center [781, 311] width 3 height 4
click at [738, 285] on div at bounding box center [741, 285] width 8 height 8
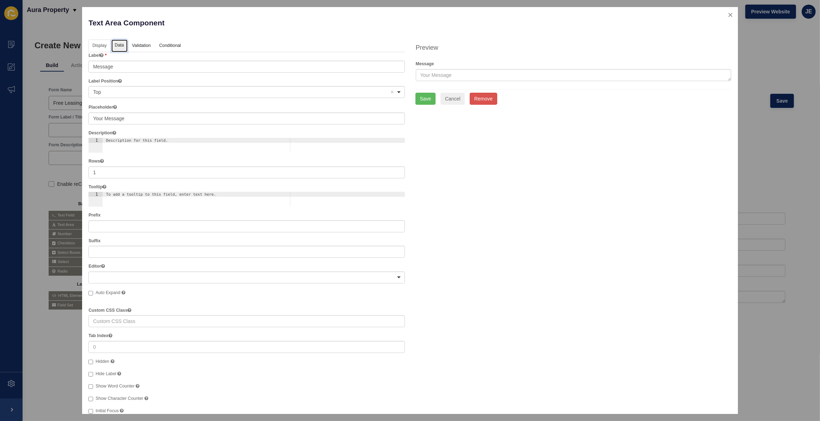
click at [124, 47] on link "Data" at bounding box center [119, 45] width 16 height 13
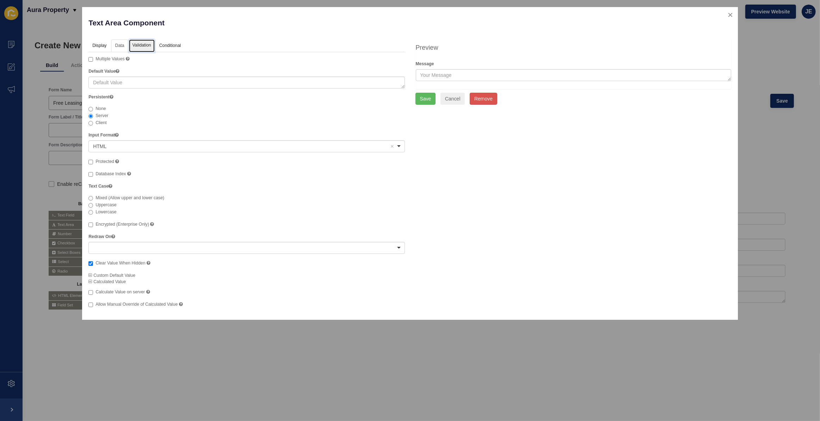
click at [134, 47] on link "Validation" at bounding box center [142, 45] width 26 height 13
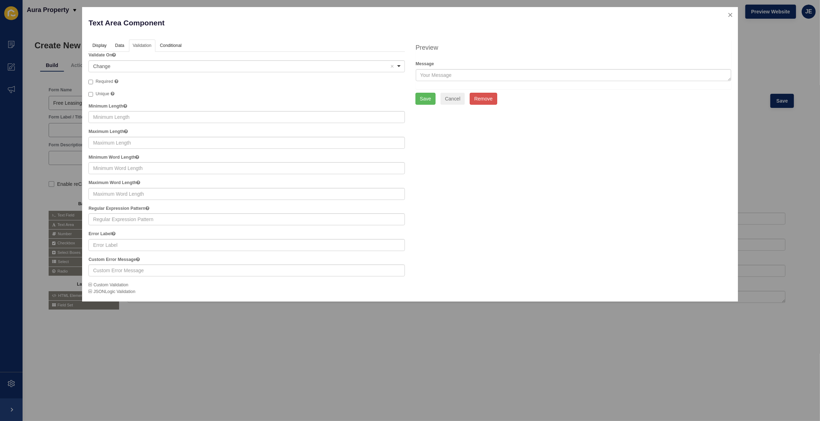
click at [109, 82] on span "Required" at bounding box center [105, 81] width 18 height 5
click at [93, 82] on input "Required" at bounding box center [90, 82] width 5 height 5
checkbox input "true"
click at [420, 100] on button "Save" at bounding box center [425, 99] width 20 height 12
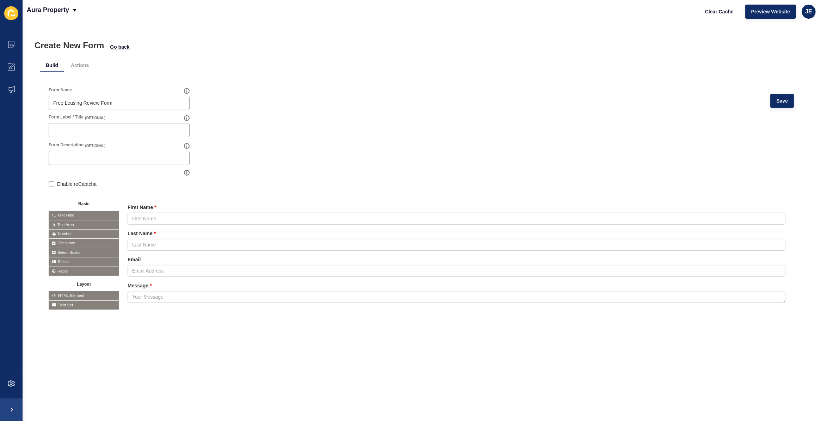
click at [363, 99] on div "Form Name Free Leasing Review Form Save" at bounding box center [421, 100] width 745 height 27
click at [776, 99] on span "Save" at bounding box center [782, 100] width 12 height 7
click at [80, 60] on li "Actions" at bounding box center [79, 65] width 29 height 13
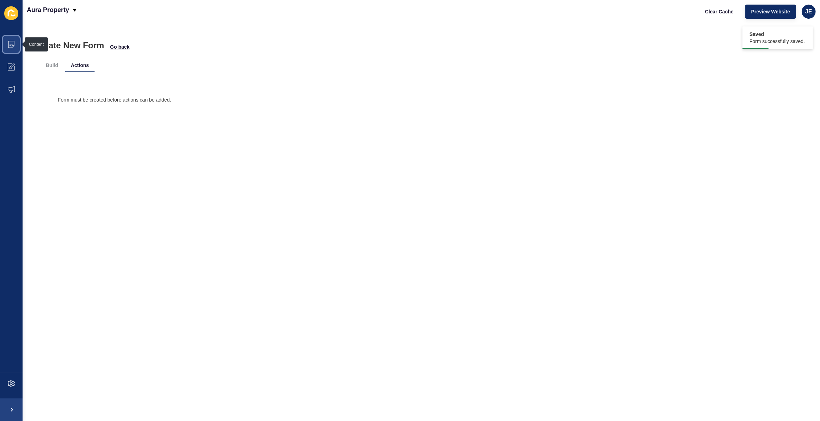
click at [14, 46] on icon at bounding box center [11, 44] width 6 height 7
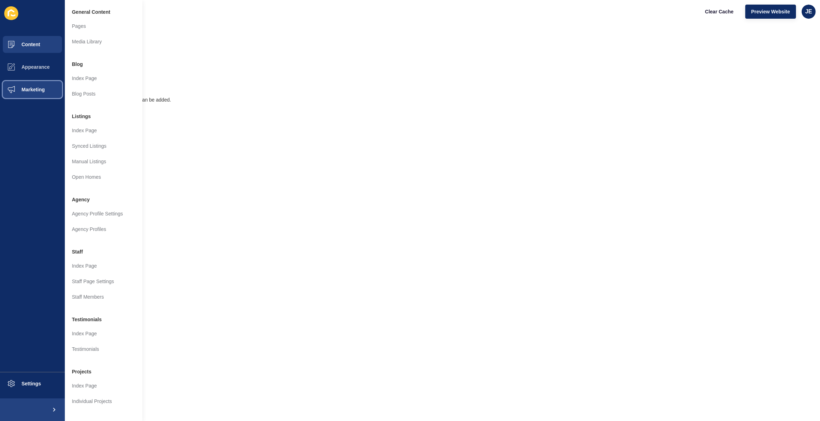
click at [36, 93] on button "Marketing" at bounding box center [32, 89] width 65 height 23
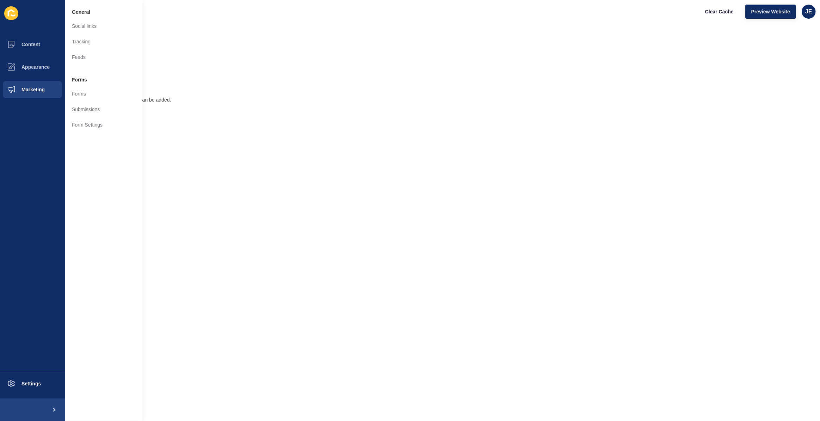
click at [289, 83] on div "Form must be created before actions can be added." at bounding box center [421, 100] width 762 height 42
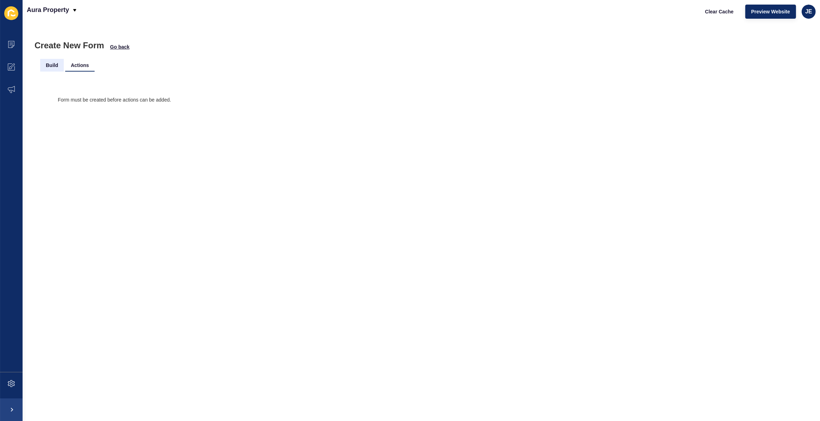
click at [53, 70] on li "Build" at bounding box center [52, 65] width 24 height 13
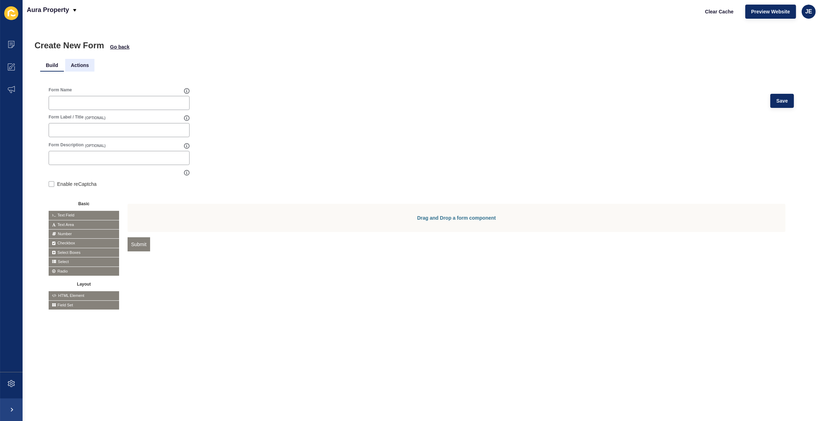
click at [84, 69] on li "Actions" at bounding box center [79, 65] width 29 height 13
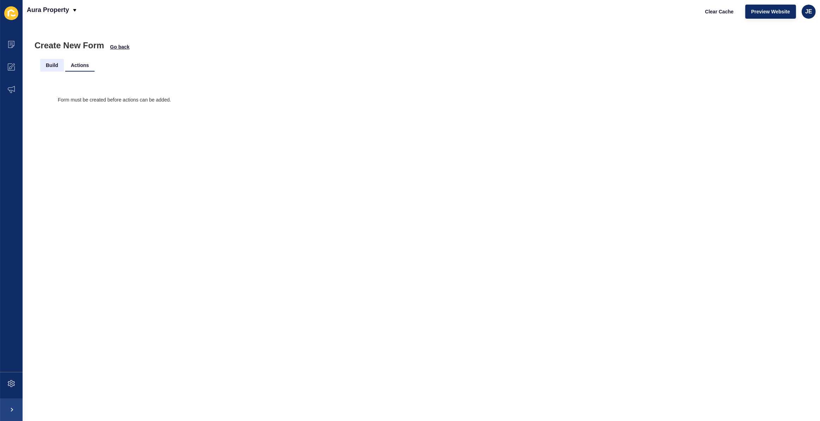
click at [42, 63] on li "Build" at bounding box center [52, 65] width 24 height 13
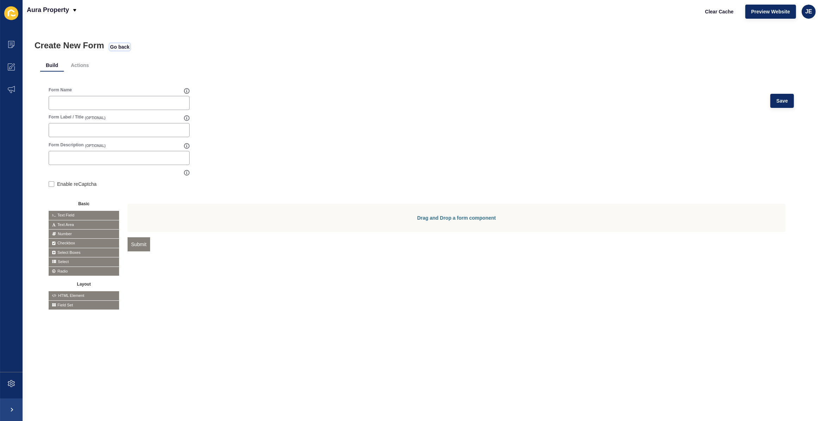
click at [112, 44] on span "Go back" at bounding box center [119, 46] width 19 height 7
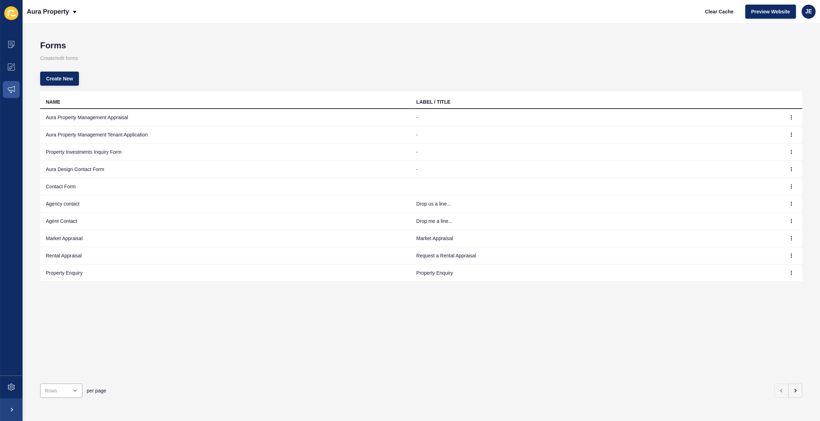
click at [167, 62] on p "Create/edit forms" at bounding box center [421, 58] width 762 height 16
click at [789, 115] on icon "button" at bounding box center [791, 117] width 4 height 4
click at [773, 128] on link "Edit" at bounding box center [767, 132] width 49 height 16
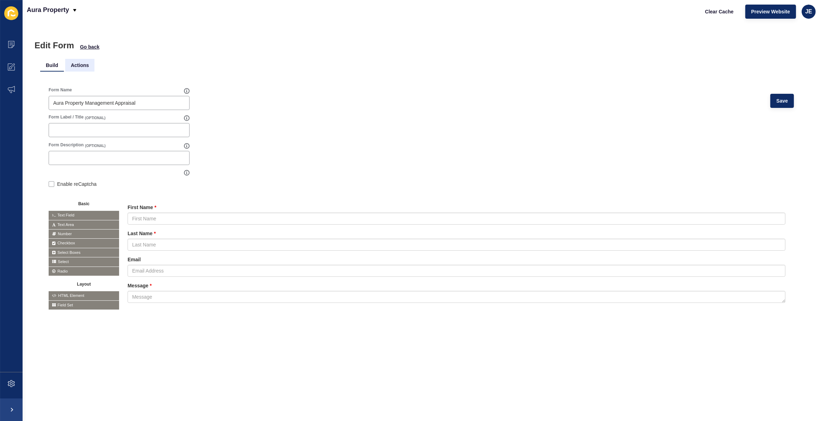
click at [77, 59] on li "Actions" at bounding box center [79, 65] width 29 height 13
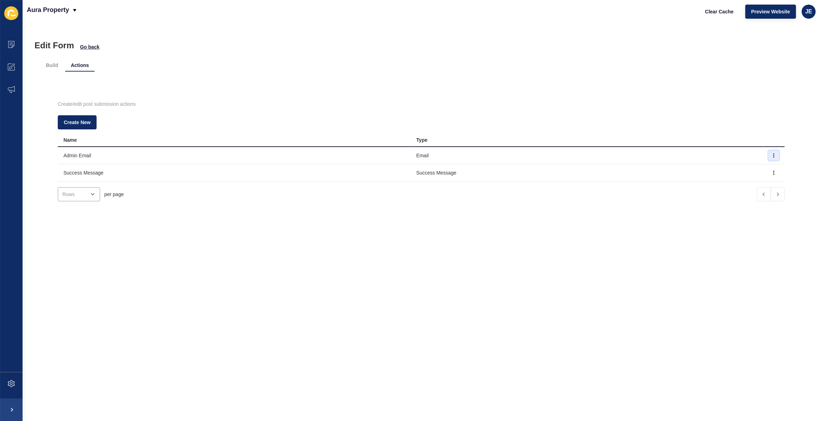
click at [772, 155] on icon "button" at bounding box center [774, 155] width 4 height 4
click at [733, 168] on link "Edit" at bounding box center [744, 170] width 49 height 16
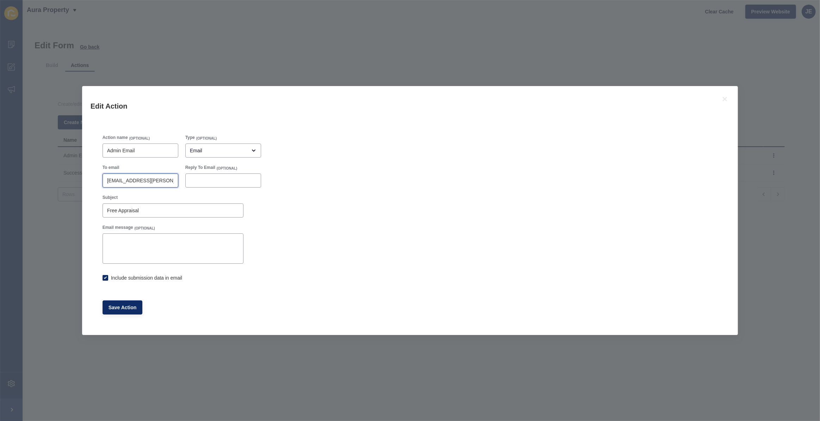
click at [131, 179] on input "[EMAIL_ADDRESS][PERSON_NAME][DOMAIN_NAME]" at bounding box center [140, 180] width 67 height 7
checkbox input "true"
click at [726, 98] on icon at bounding box center [725, 99] width 4 height 4
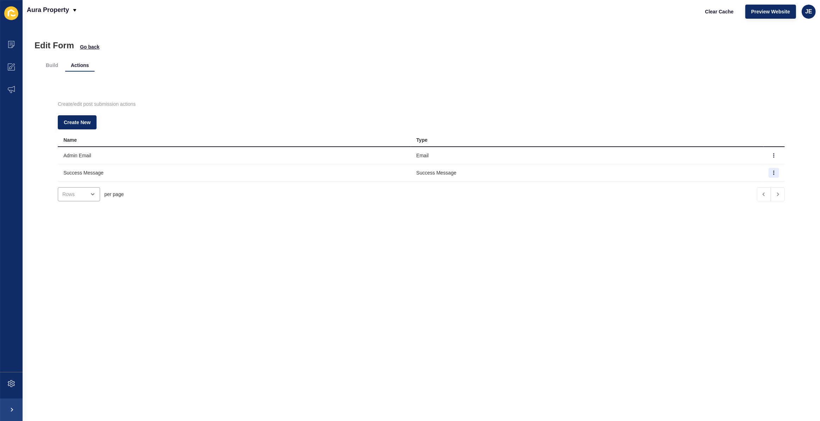
click at [768, 173] on td at bounding box center [774, 172] width 21 height 17
click at [769, 173] on button "button" at bounding box center [774, 173] width 11 height 10
click at [754, 183] on link "Edit" at bounding box center [744, 187] width 49 height 16
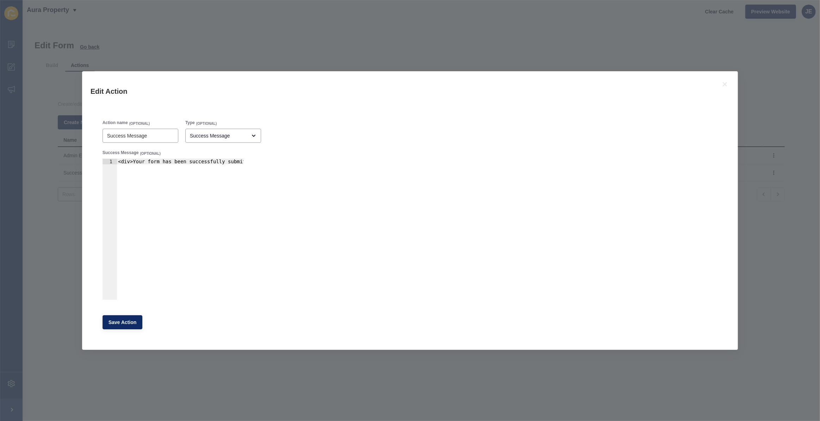
click at [244, 170] on div "Success Message (OPTIONAL) 1 <div>Your form has been successfully submitted.</d…" at bounding box center [173, 224] width 142 height 151
type textarea "<div>Your form has been successfully submitted.</div>"
click at [226, 159] on div "<div>Your form has been successfully submitted.</div>" at bounding box center [180, 229] width 127 height 141
click at [223, 161] on div "<div>Your form has been successfully submitted.</div>" at bounding box center [190, 232] width 147 height 147
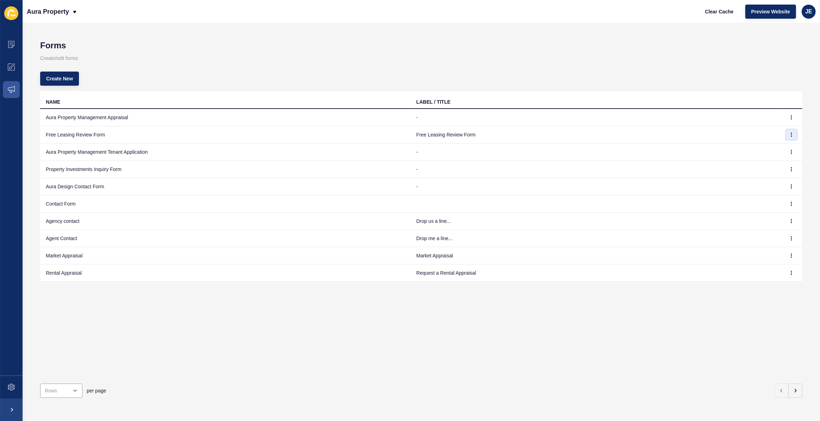
click at [789, 134] on icon "button" at bounding box center [791, 135] width 4 height 4
click at [772, 145] on link "Edit" at bounding box center [767, 149] width 49 height 16
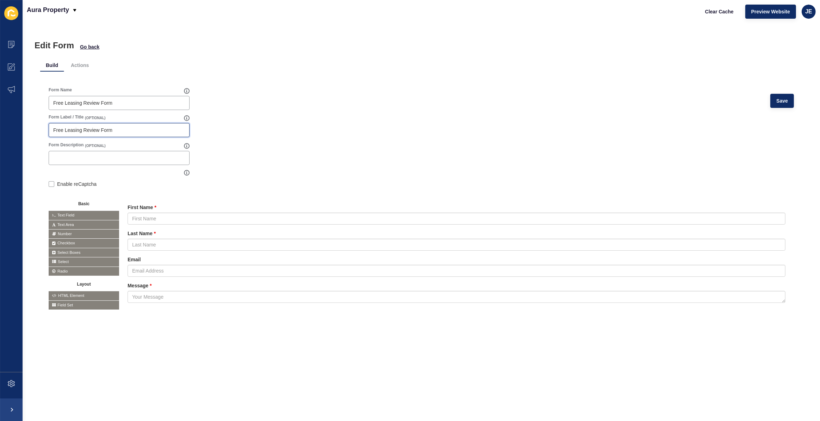
drag, startPoint x: 122, startPoint y: 130, endPoint x: -51, endPoint y: 127, distance: 172.7
click at [0, 127] on html "Content Appearance Marketing Settings Aura Property Clear Cache Preview Website…" at bounding box center [410, 210] width 820 height 421
click at [403, 129] on form "Form Name Free Leasing Review Form Save Form Label / Title (OPTIONAL) Form Desc…" at bounding box center [421, 203] width 745 height 233
click at [771, 100] on button "Save" at bounding box center [782, 101] width 24 height 14
click at [85, 68] on li "Actions" at bounding box center [79, 65] width 29 height 13
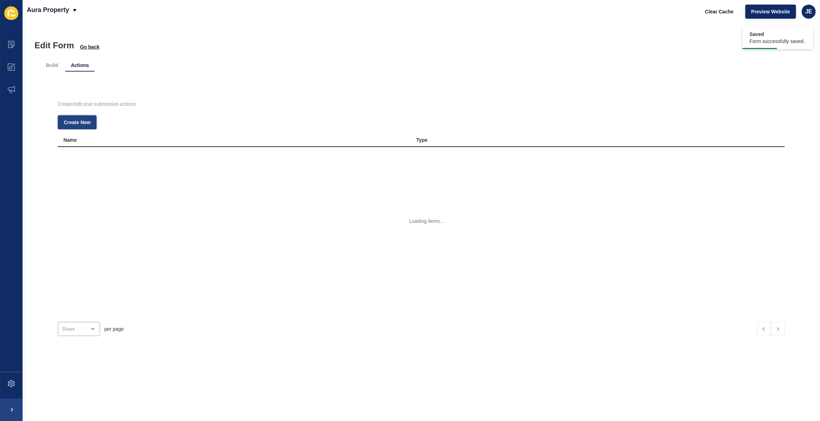
click at [74, 117] on button "Create New" at bounding box center [77, 122] width 39 height 14
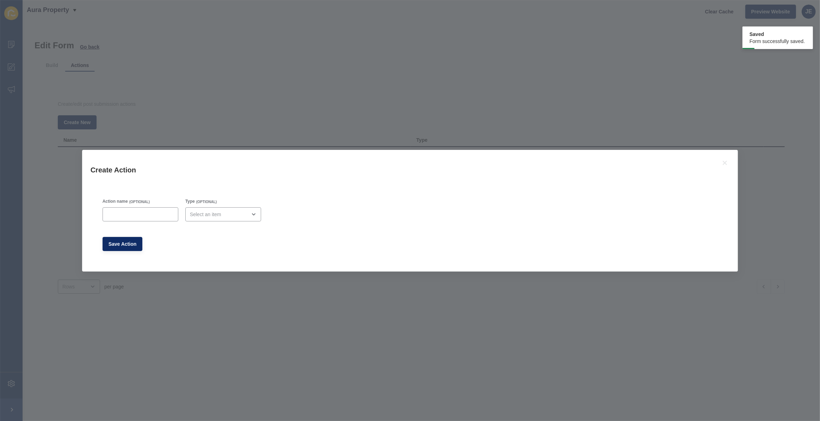
click at [110, 205] on div "Action name (OPTIONAL)" at bounding box center [140, 210] width 77 height 24
click at [110, 210] on div at bounding box center [141, 214] width 76 height 14
type input "Admin Email"
click at [249, 222] on div "Type (OPTIONAL)" at bounding box center [223, 210] width 83 height 30
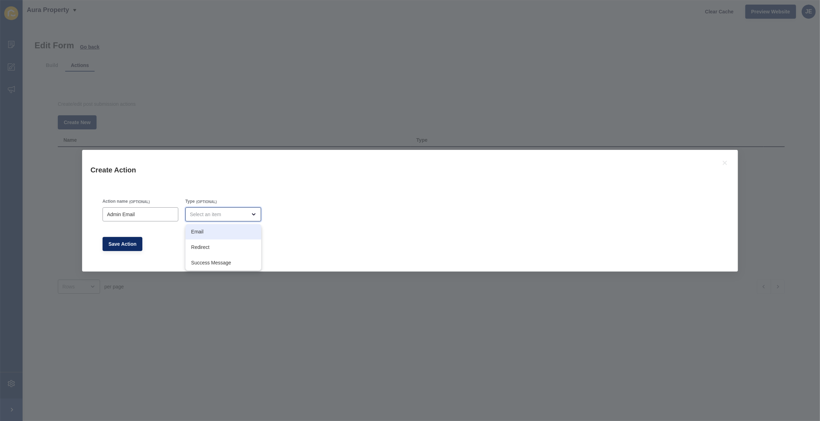
click at [212, 235] on span "Email" at bounding box center [223, 231] width 64 height 7
type input "Email"
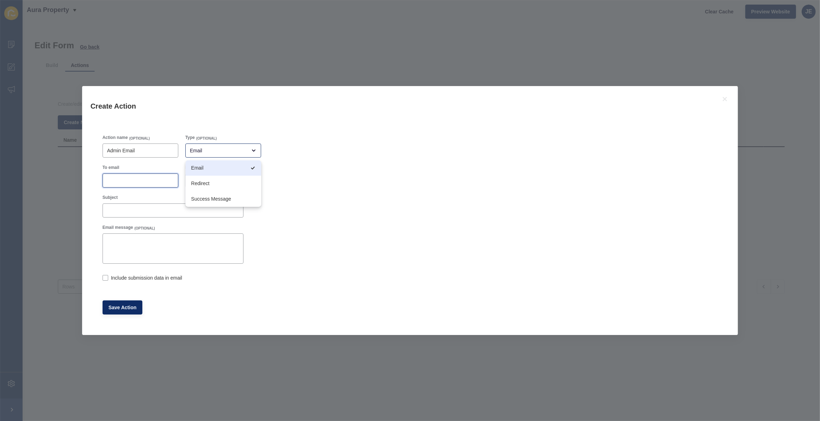
click at [135, 184] on input "To email" at bounding box center [140, 180] width 67 height 7
paste input "[EMAIL_ADDRESS][PERSON_NAME][DOMAIN_NAME]"
type input "[EMAIL_ADDRESS][PERSON_NAME][DOMAIN_NAME]"
click at [130, 207] on input "Subject" at bounding box center [173, 210] width 132 height 7
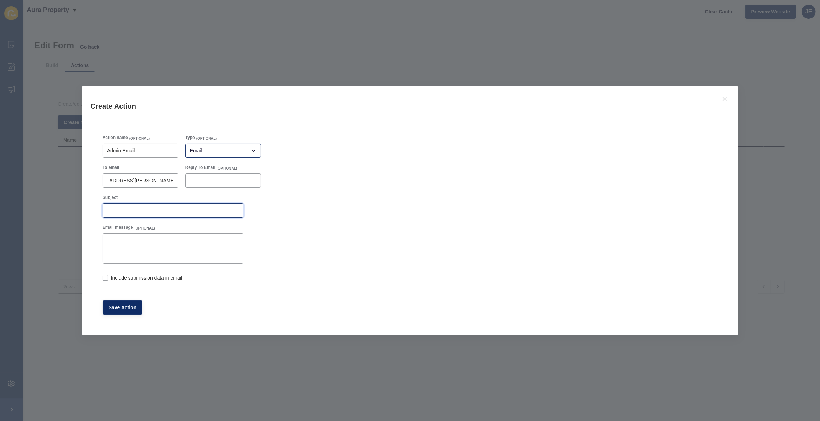
scroll to position [0, 0]
type input "Free Leasing Review Request"
click at [143, 278] on label "Include submission data in email" at bounding box center [146, 277] width 71 height 7
click at [107, 278] on input "Include submission data in email" at bounding box center [105, 278] width 5 height 5
checkbox input "true"
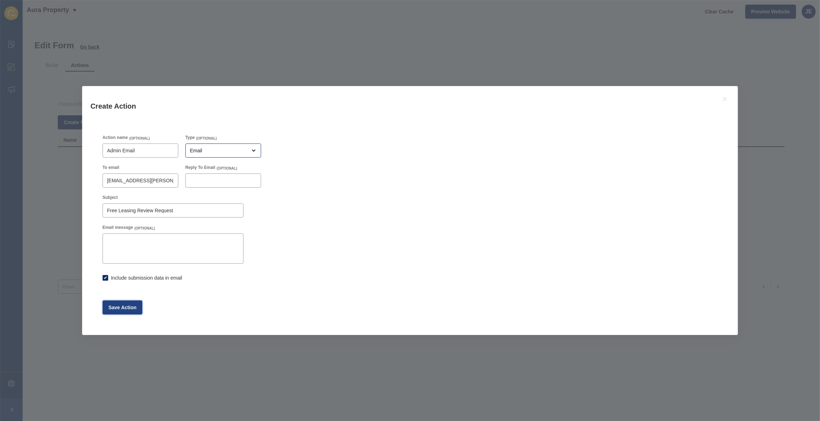
click at [117, 310] on button "Save Action" at bounding box center [123, 307] width 40 height 14
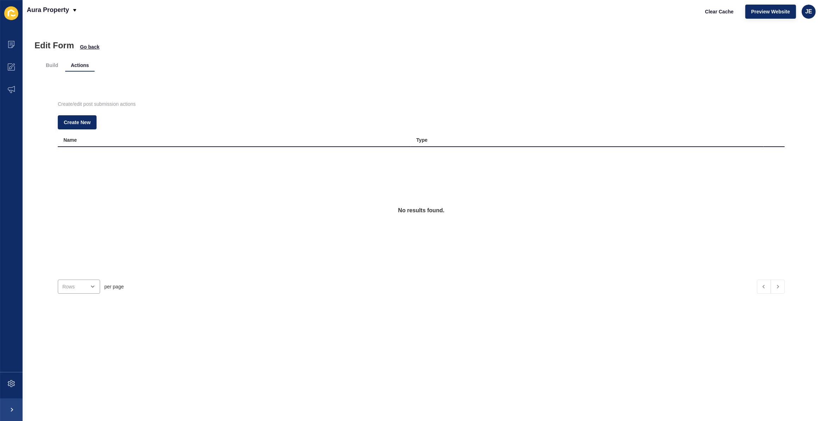
click at [121, 159] on div "No results found." at bounding box center [421, 210] width 727 height 127
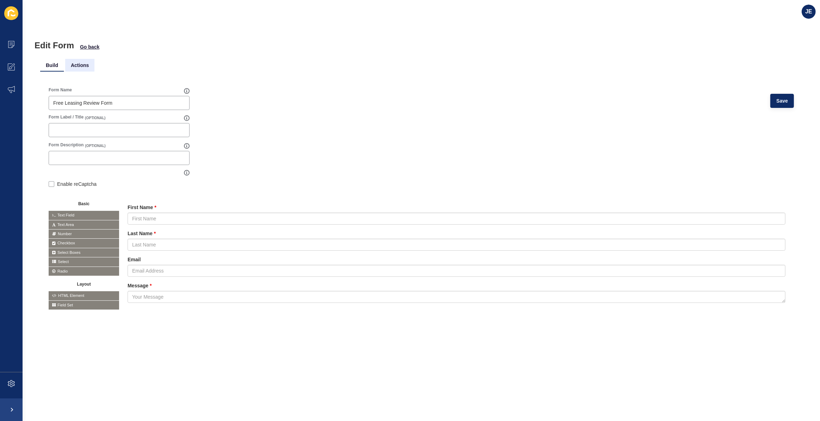
click at [87, 68] on li "Actions" at bounding box center [79, 65] width 29 height 13
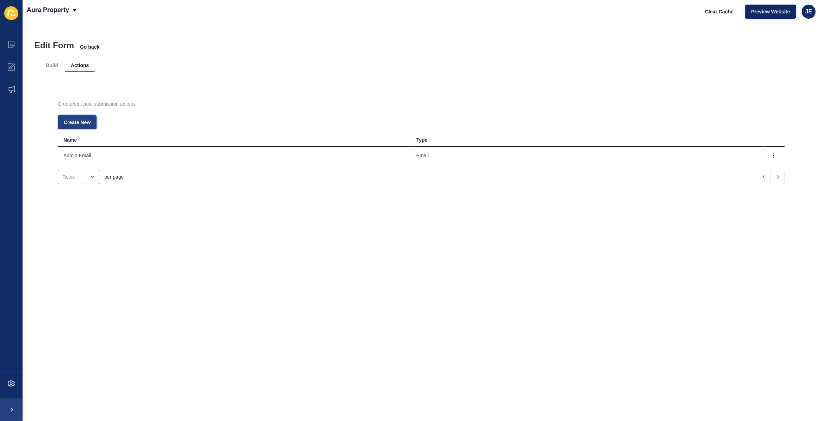
click at [73, 120] on span "Create New" at bounding box center [77, 122] width 27 height 7
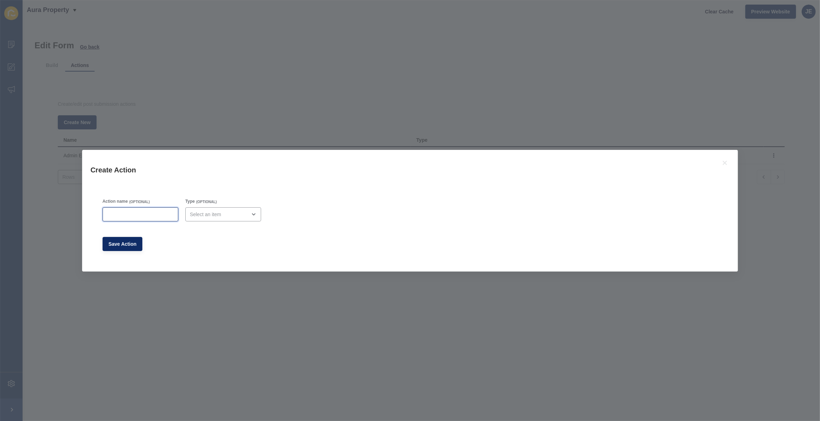
click at [144, 215] on input "Action name" at bounding box center [140, 214] width 67 height 7
paste input "<div>Your form has been successfully submitted.</div>"
type input "<div>Your form has been successfully submitted.</div>"
type input "Success Message"
drag, startPoint x: 242, startPoint y: 213, endPoint x: 240, endPoint y: 218, distance: 6.2
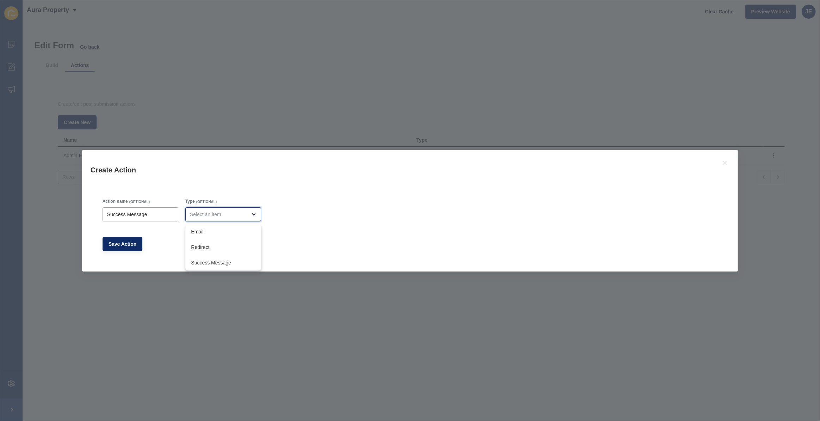
click at [241, 213] on div "close menu" at bounding box center [218, 214] width 57 height 7
click at [219, 261] on span "Success Message" at bounding box center [223, 262] width 64 height 7
type input "Success Message"
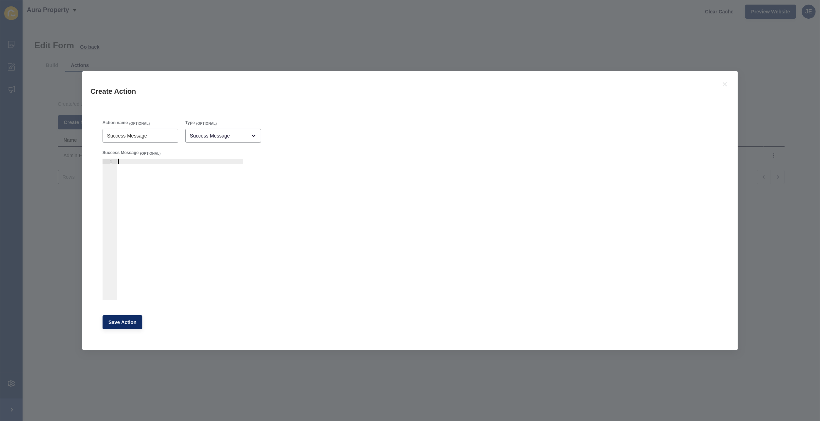
click at [163, 195] on div at bounding box center [180, 235] width 127 height 152
paste textarea "<div>Your form has been successfully submitted.</div>"
type textarea "<div>Your form has been successfully submitted.</div>"
click at [129, 324] on span "Save Action" at bounding box center [123, 322] width 28 height 7
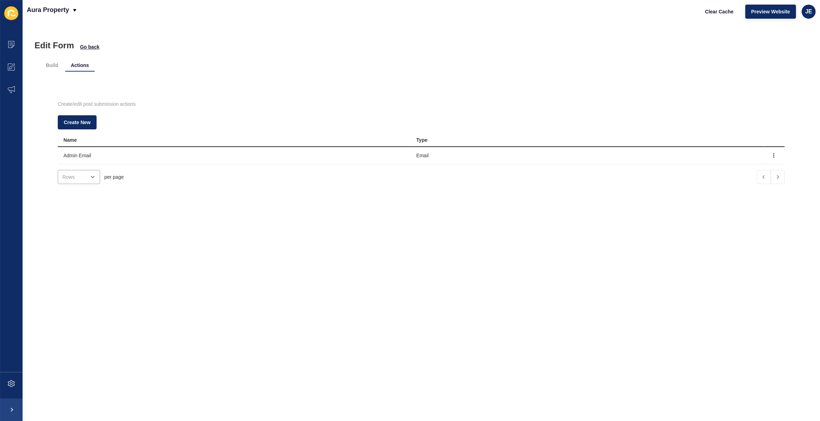
click at [333, 262] on div "Edit Form Go back Build Actions Create/edit post submission actions Create New …" at bounding box center [421, 222] width 797 height 398
